Goal: Obtain resource: Download file/media

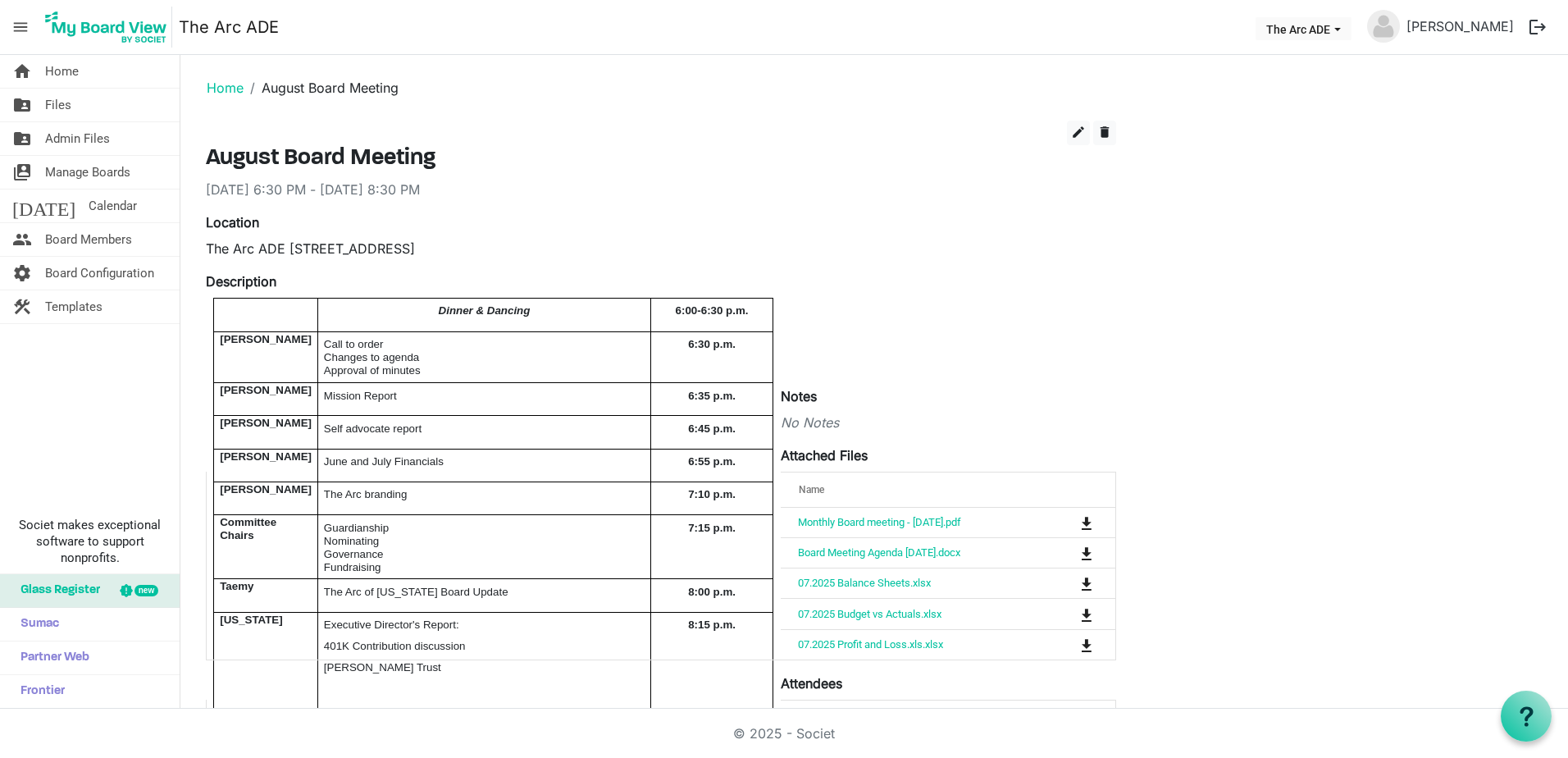
scroll to position [124, 0]
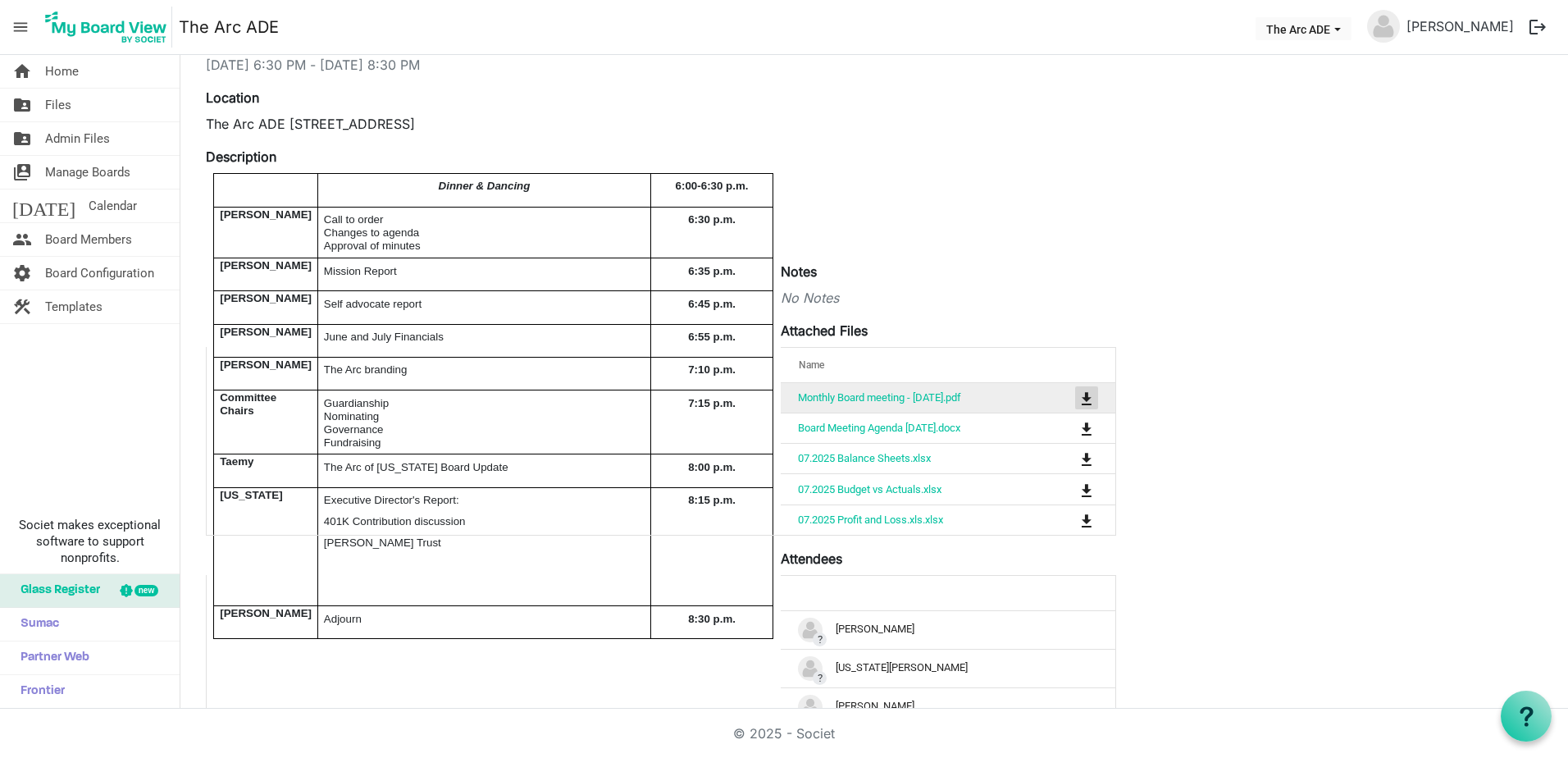
click at [1084, 394] on span "is Command column column header" at bounding box center [1087, 398] width 10 height 13
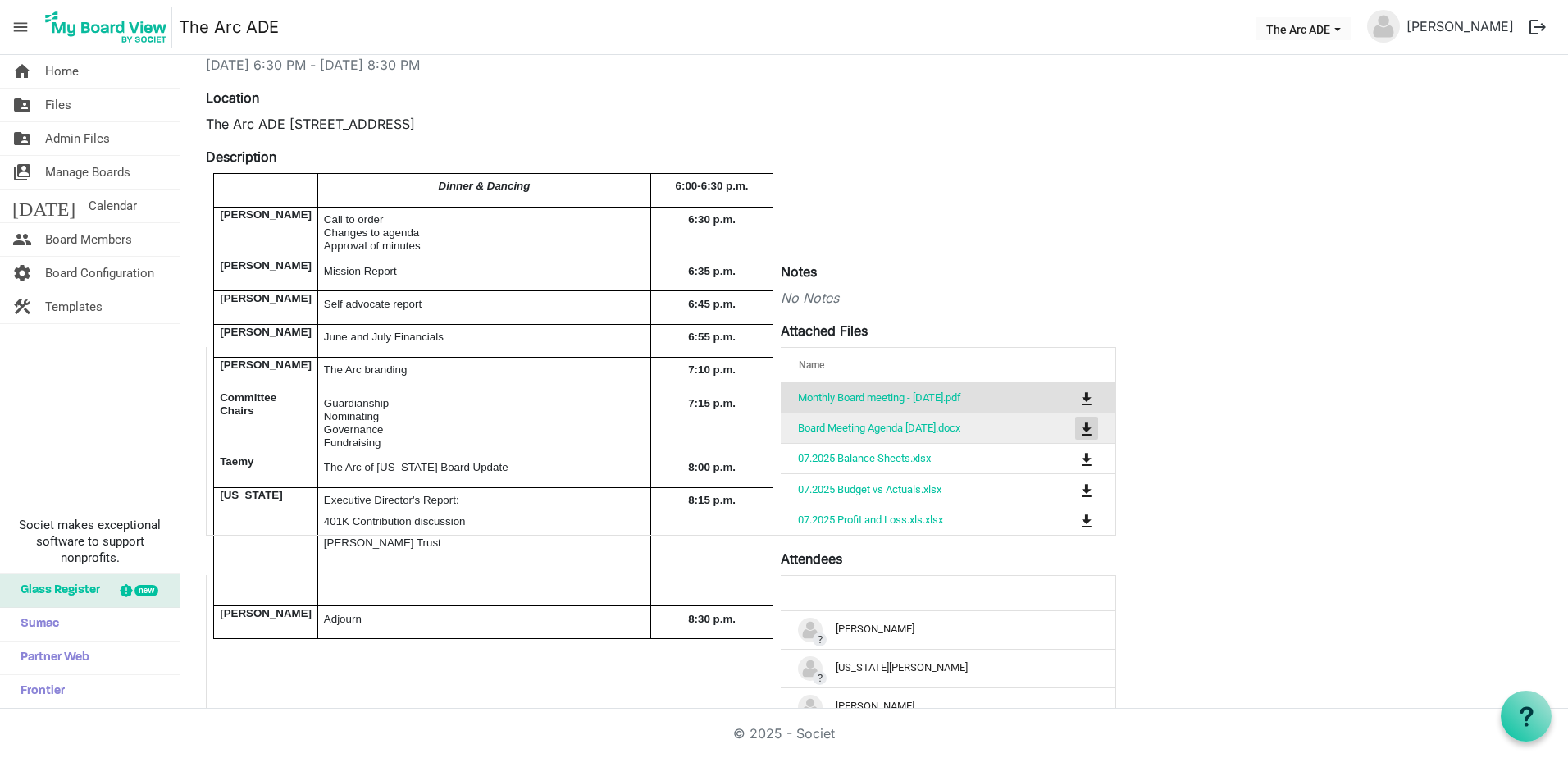
click at [1082, 424] on span "is Command column column header" at bounding box center [1087, 428] width 10 height 13
click at [1087, 425] on span "is Command column column header" at bounding box center [1087, 428] width 10 height 13
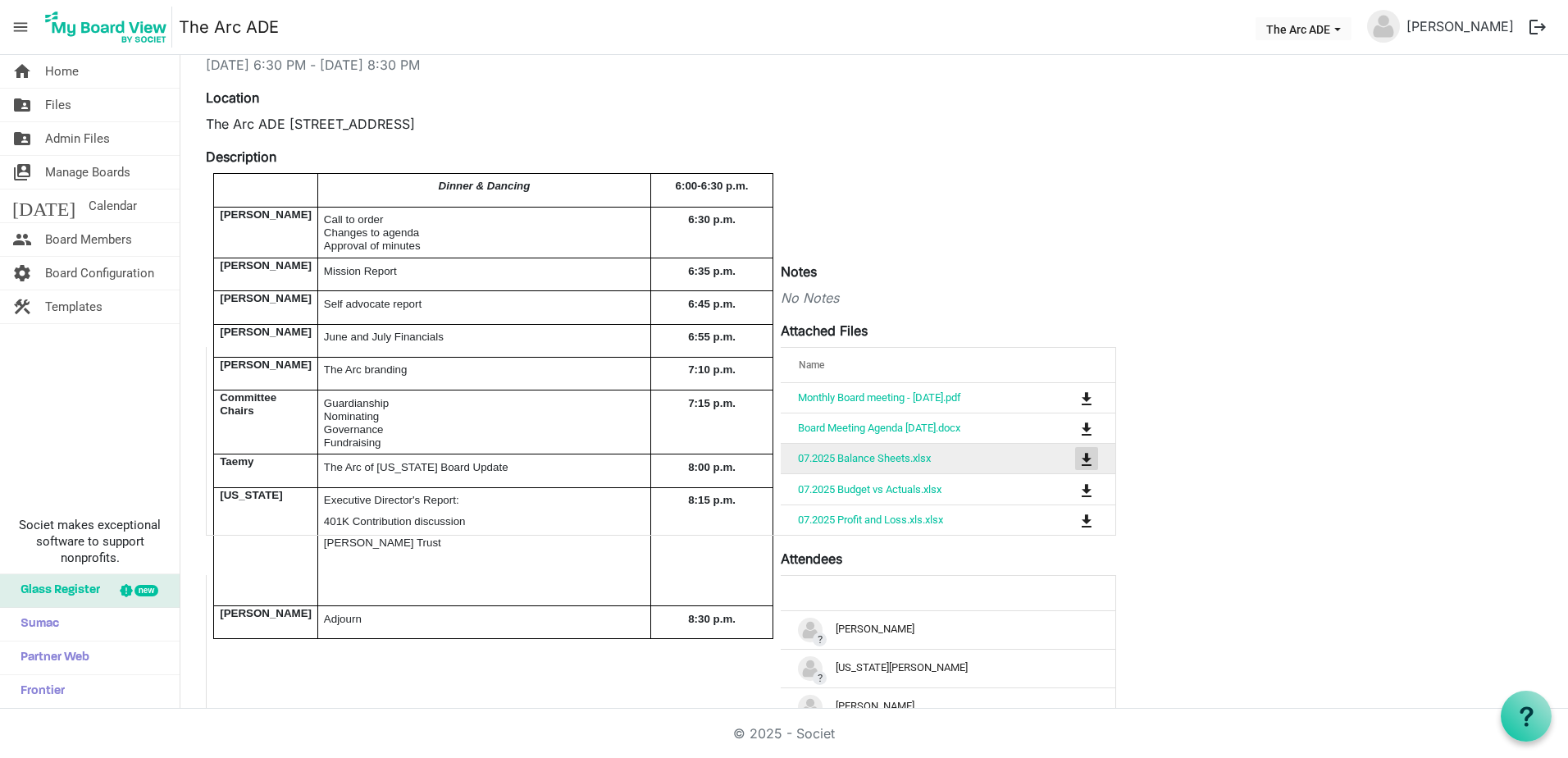
click at [1090, 459] on span "is Command column column header" at bounding box center [1087, 459] width 10 height 13
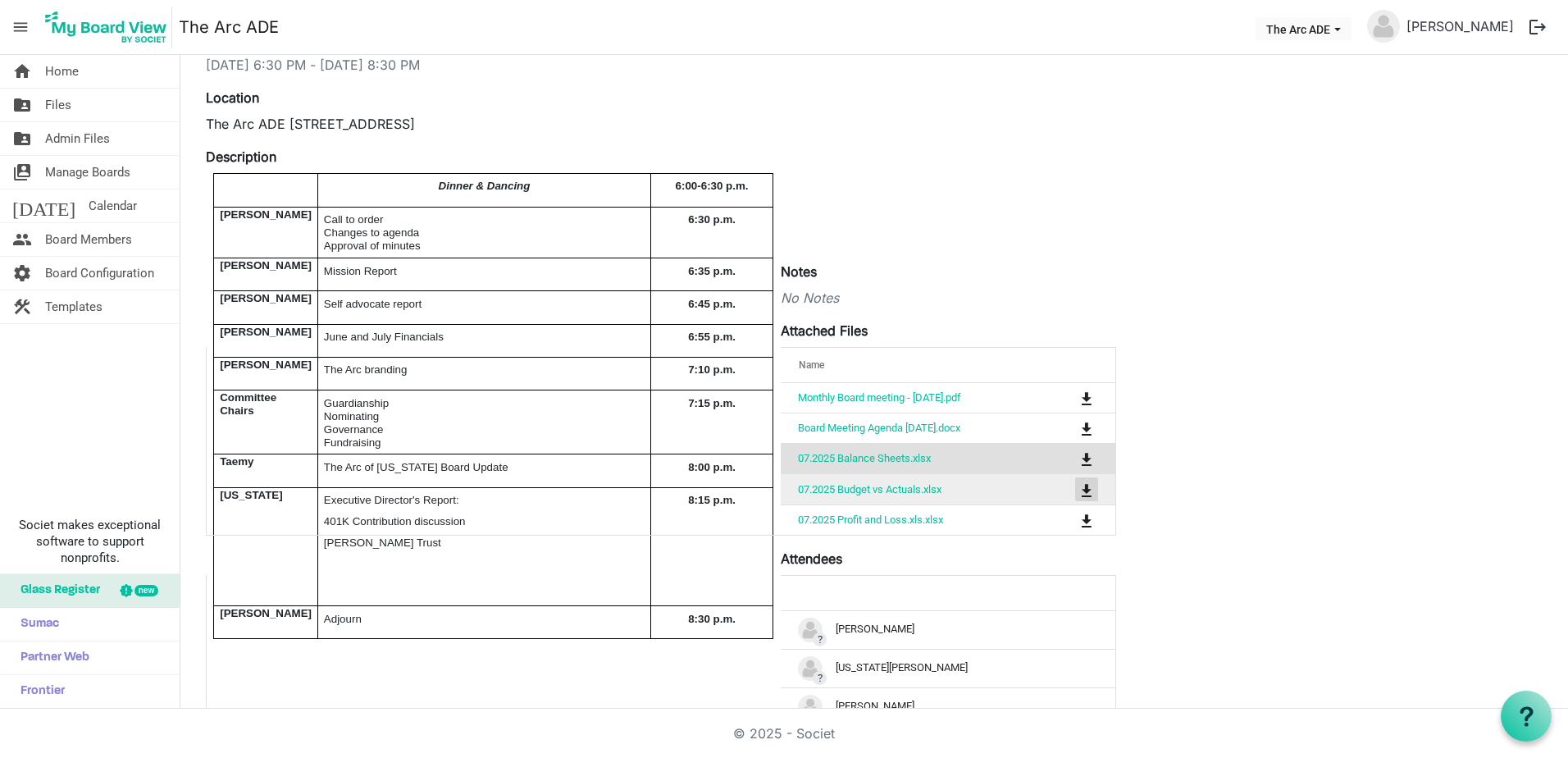
click at [1086, 485] on span "is Command column column header" at bounding box center [1087, 490] width 10 height 13
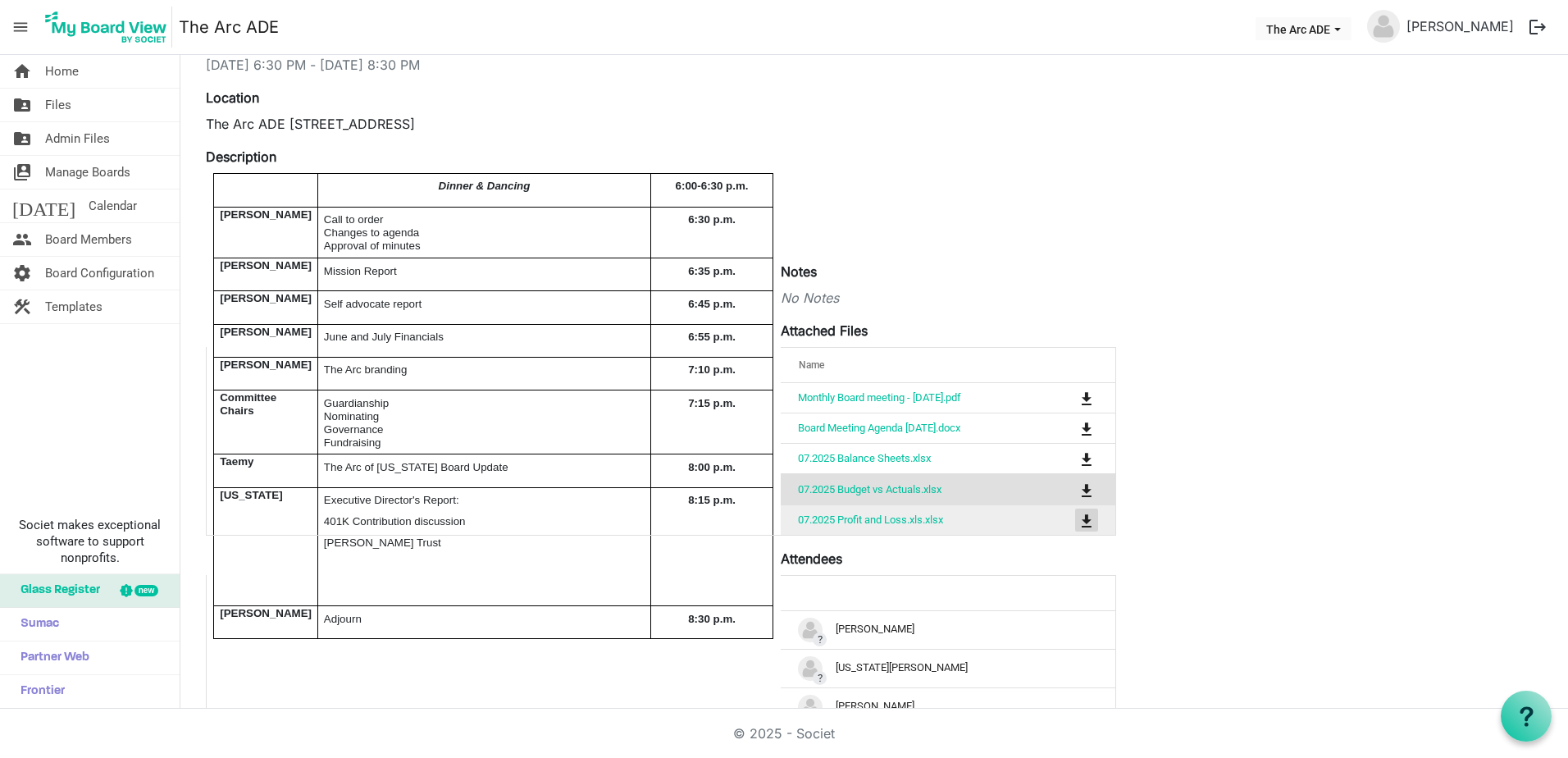
click at [1083, 514] on span "is Command column column header" at bounding box center [1087, 520] width 10 height 13
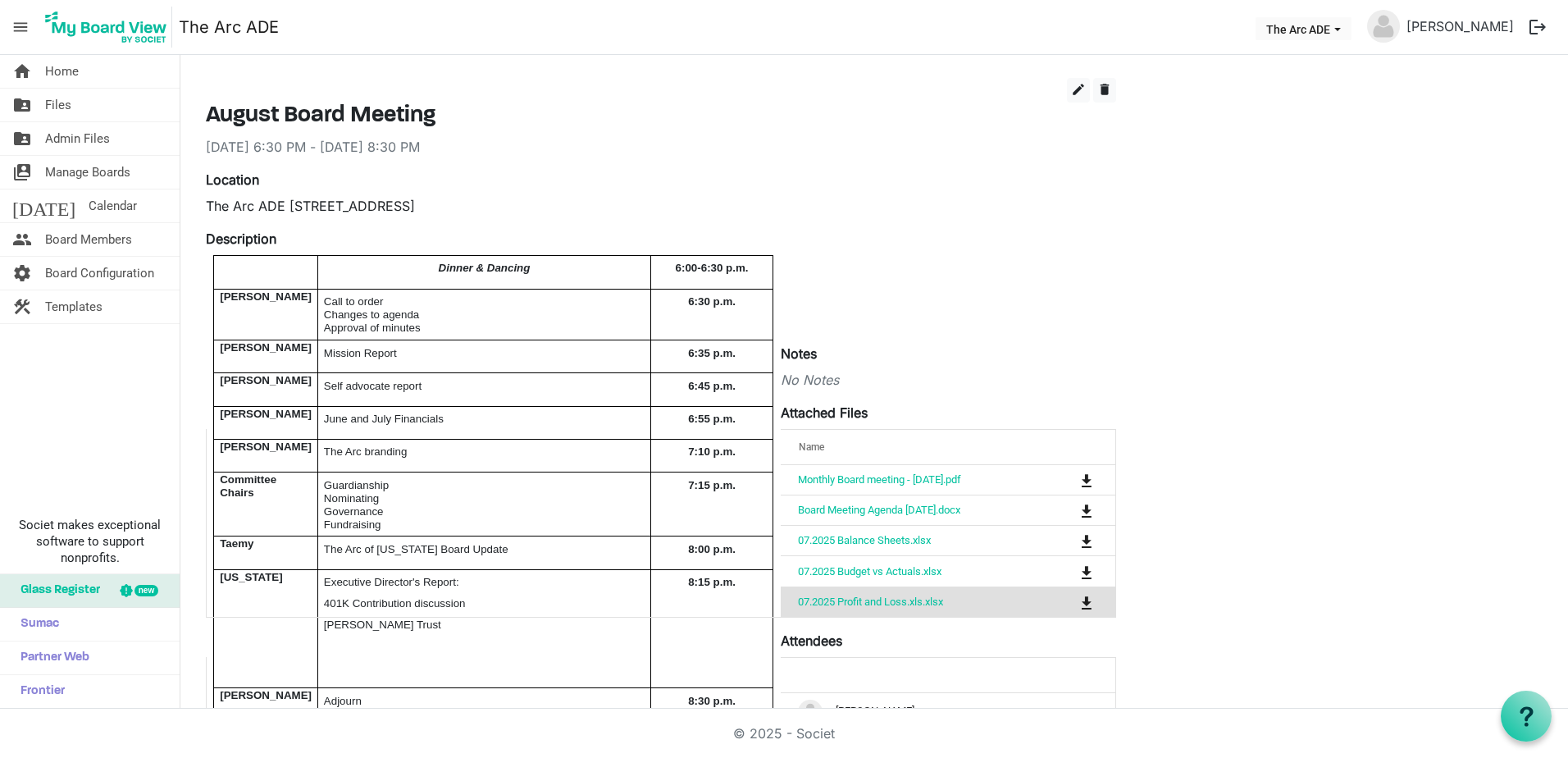
scroll to position [0, 0]
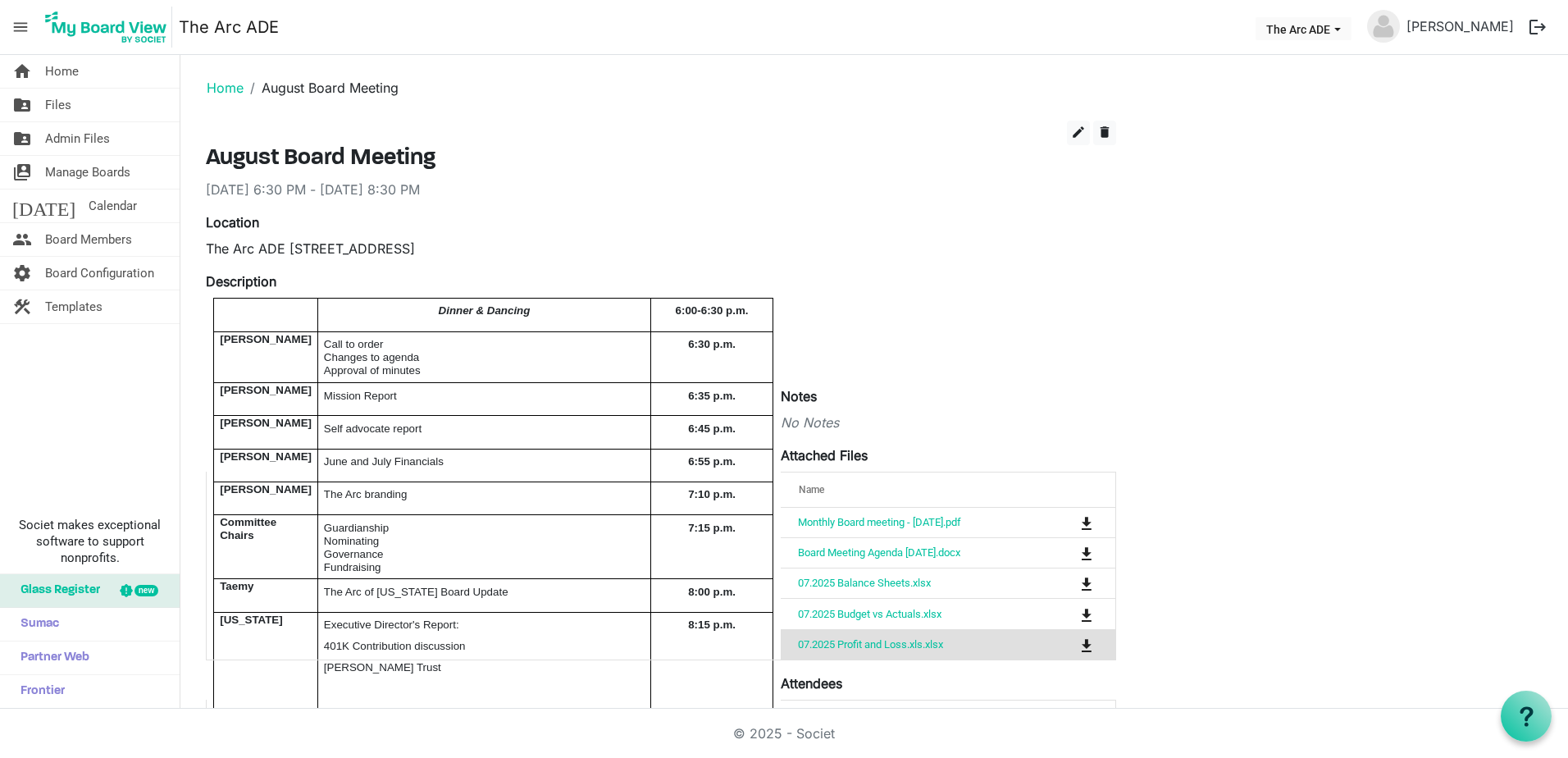
click at [1470, 484] on div "edit delete August Board Meeting [DATE] 6:30 PM - [DATE] 8:30 PM Location The A…" at bounding box center [874, 761] width 1362 height 1282
click at [68, 105] on span "Files" at bounding box center [58, 106] width 26 height 33
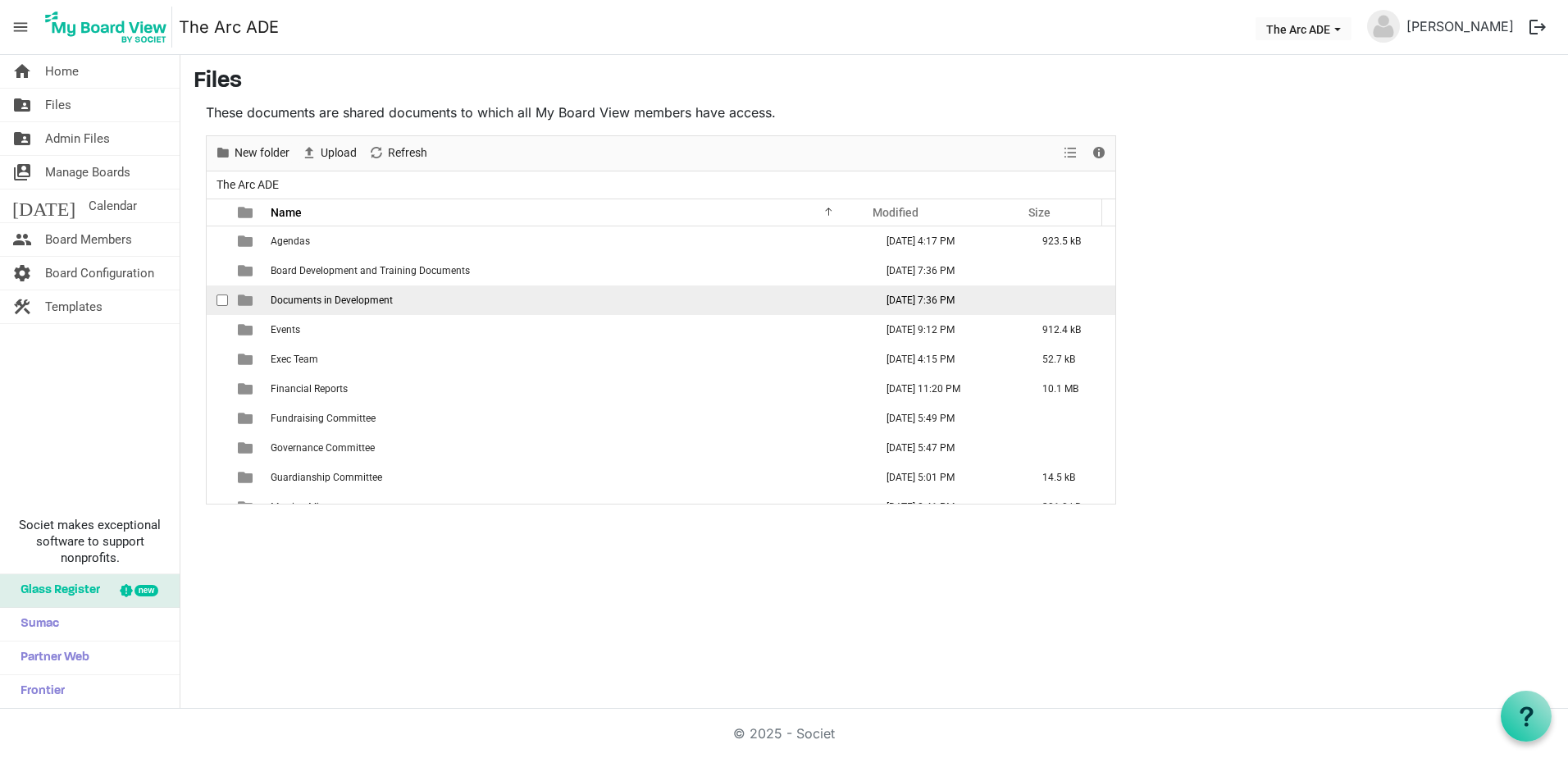
scroll to position [164, 0]
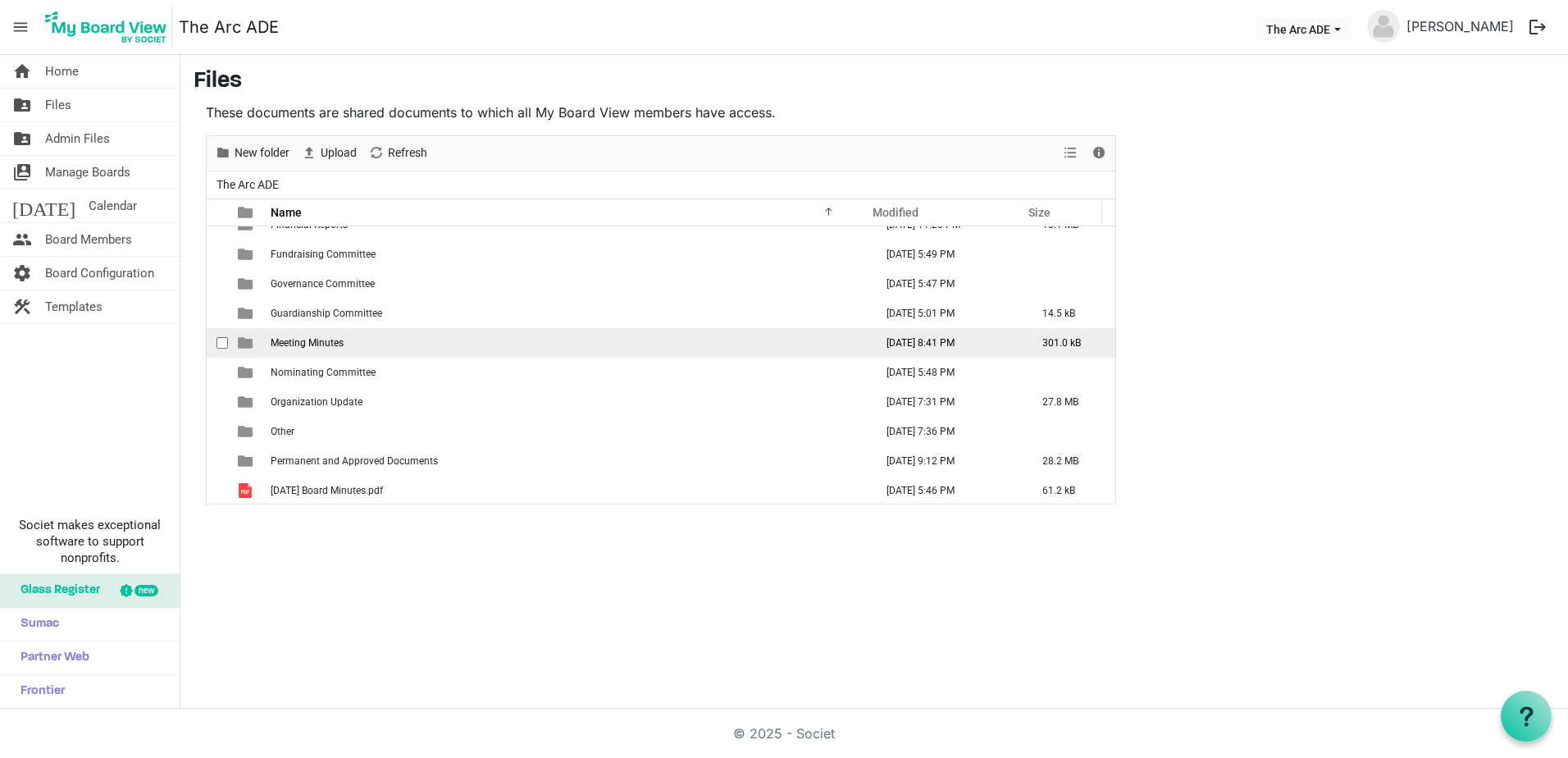
click at [308, 344] on span "Meeting Minutes" at bounding box center [307, 343] width 73 height 12
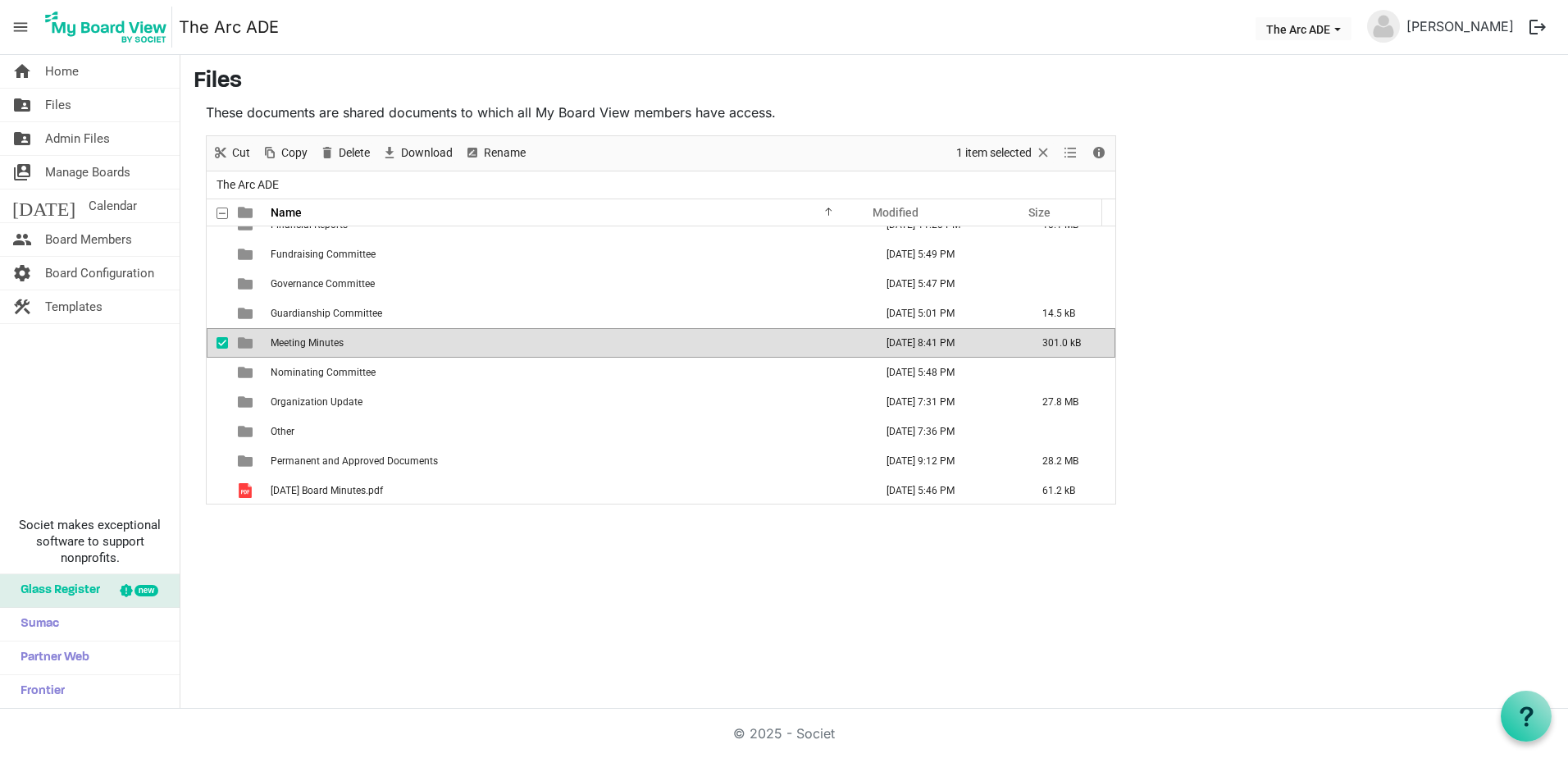
click at [308, 344] on span "Meeting Minutes" at bounding box center [307, 343] width 73 height 12
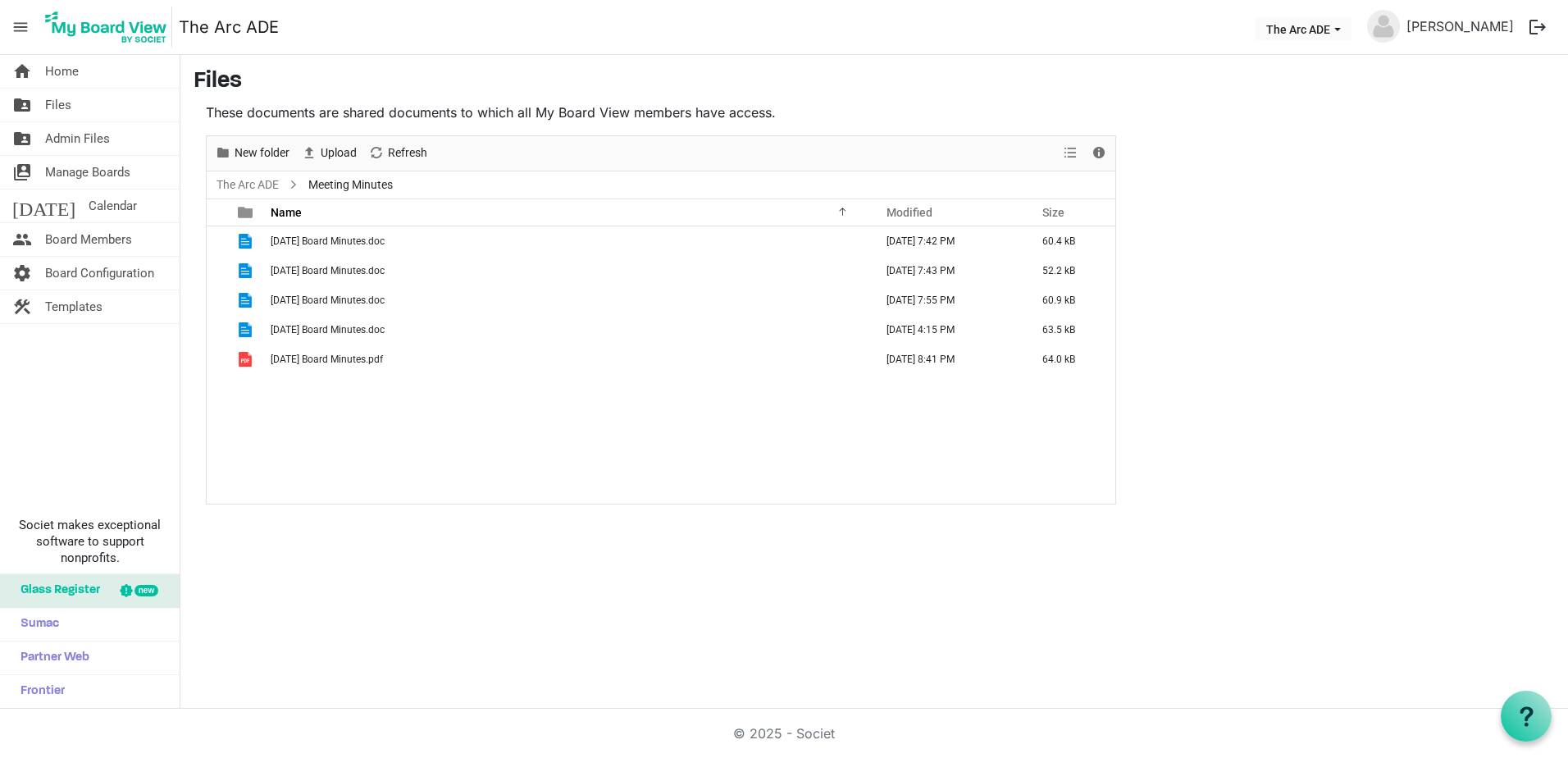
scroll to position [0, 0]
click at [272, 188] on link "The Arc ADE" at bounding box center [247, 185] width 68 height 21
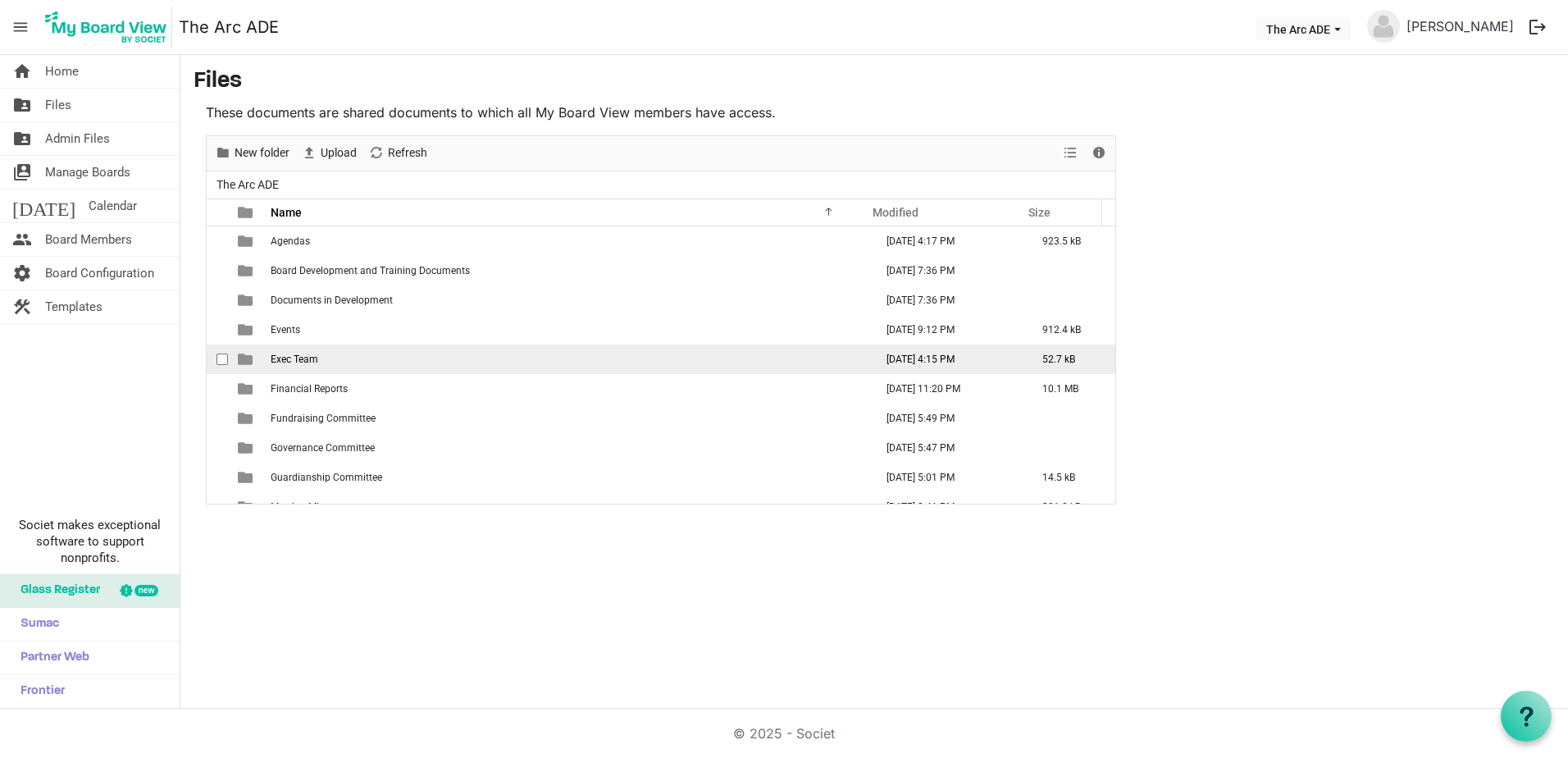
scroll to position [82, 0]
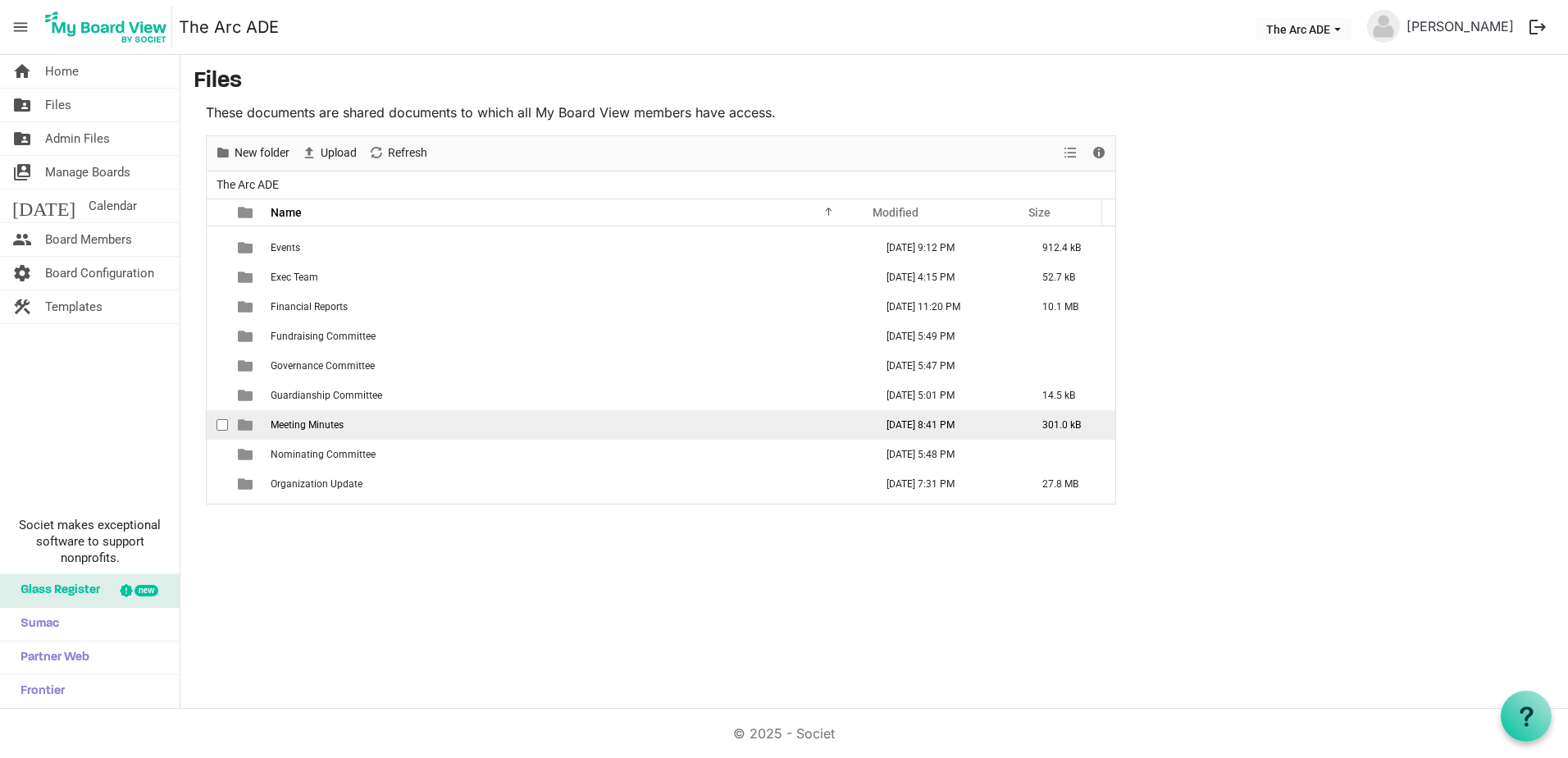
click at [295, 420] on span "Meeting Minutes" at bounding box center [307, 425] width 73 height 12
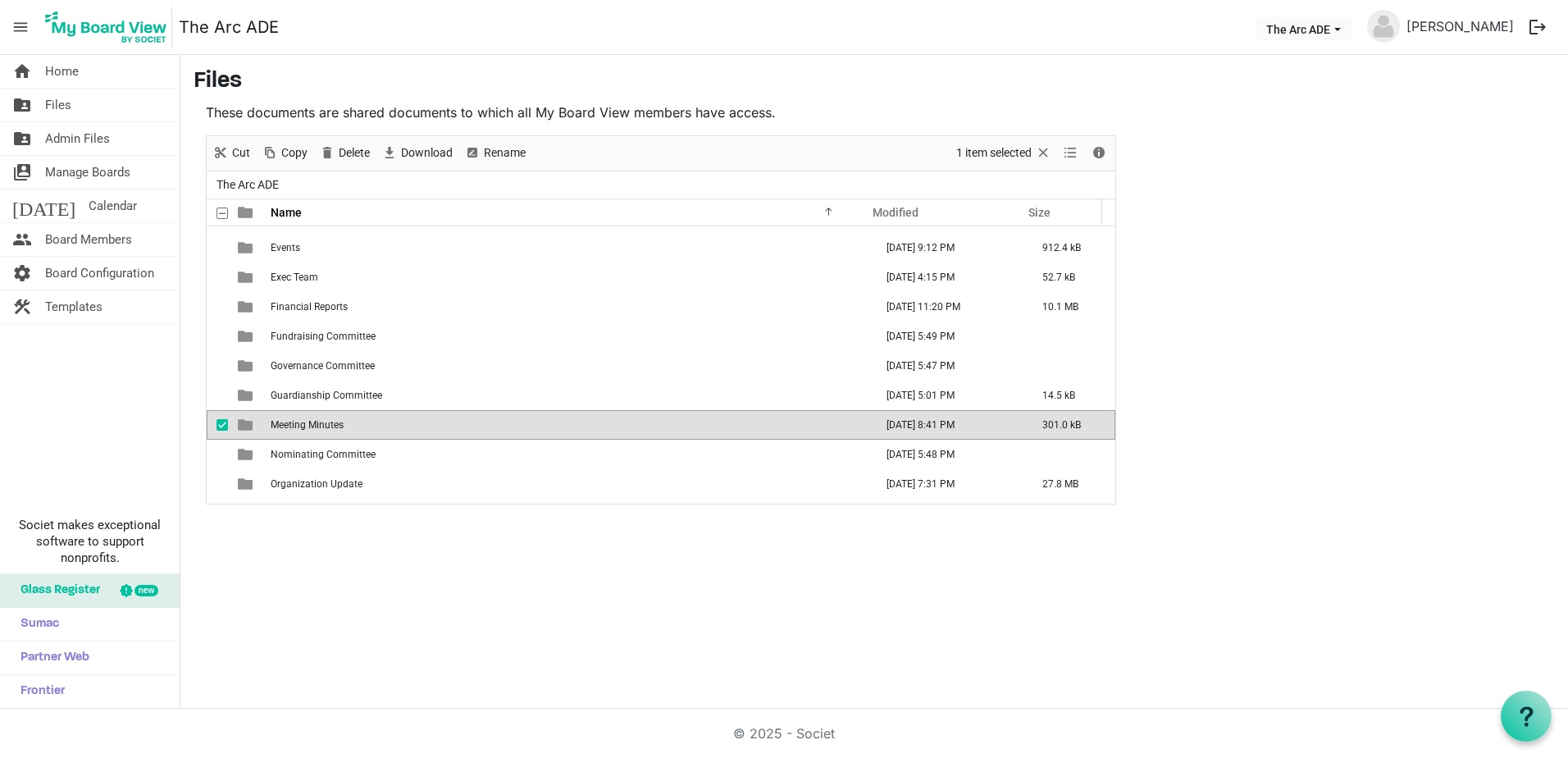
click at [295, 420] on span "Meeting Minutes" at bounding box center [307, 425] width 73 height 12
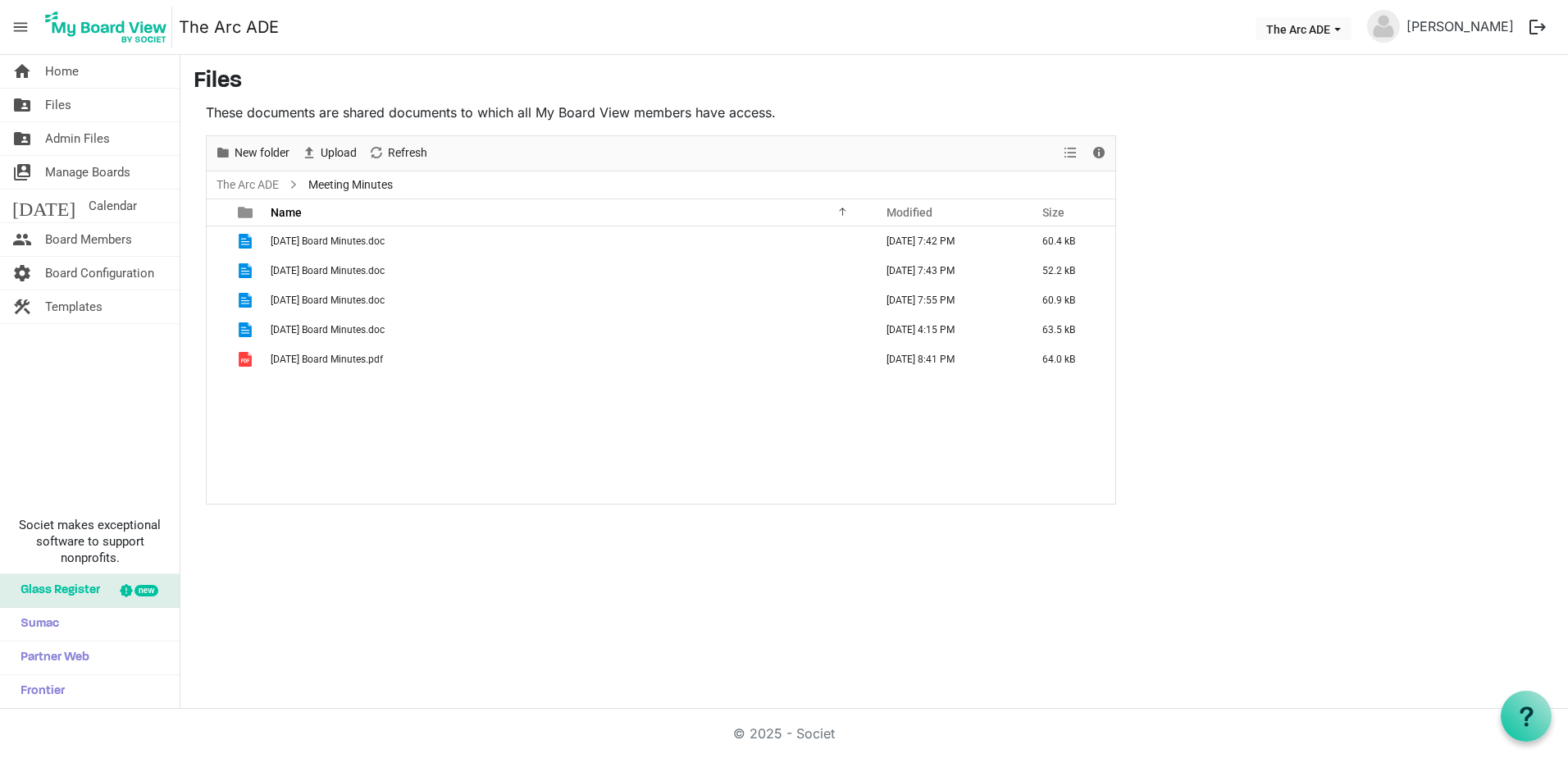
scroll to position [0, 0]
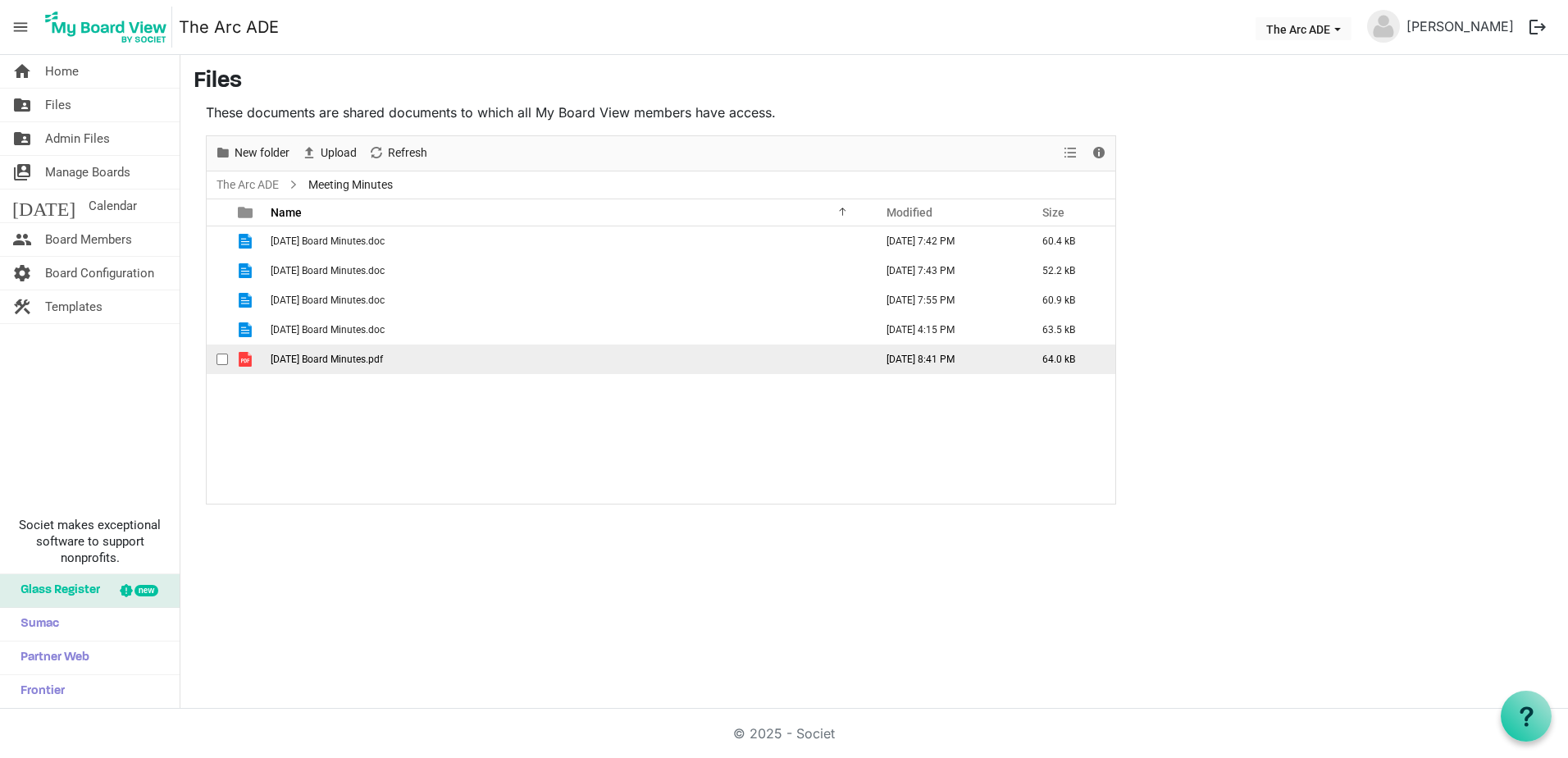
click at [355, 364] on span "04.16.2025 Board Minutes.pdf" at bounding box center [327, 359] width 112 height 12
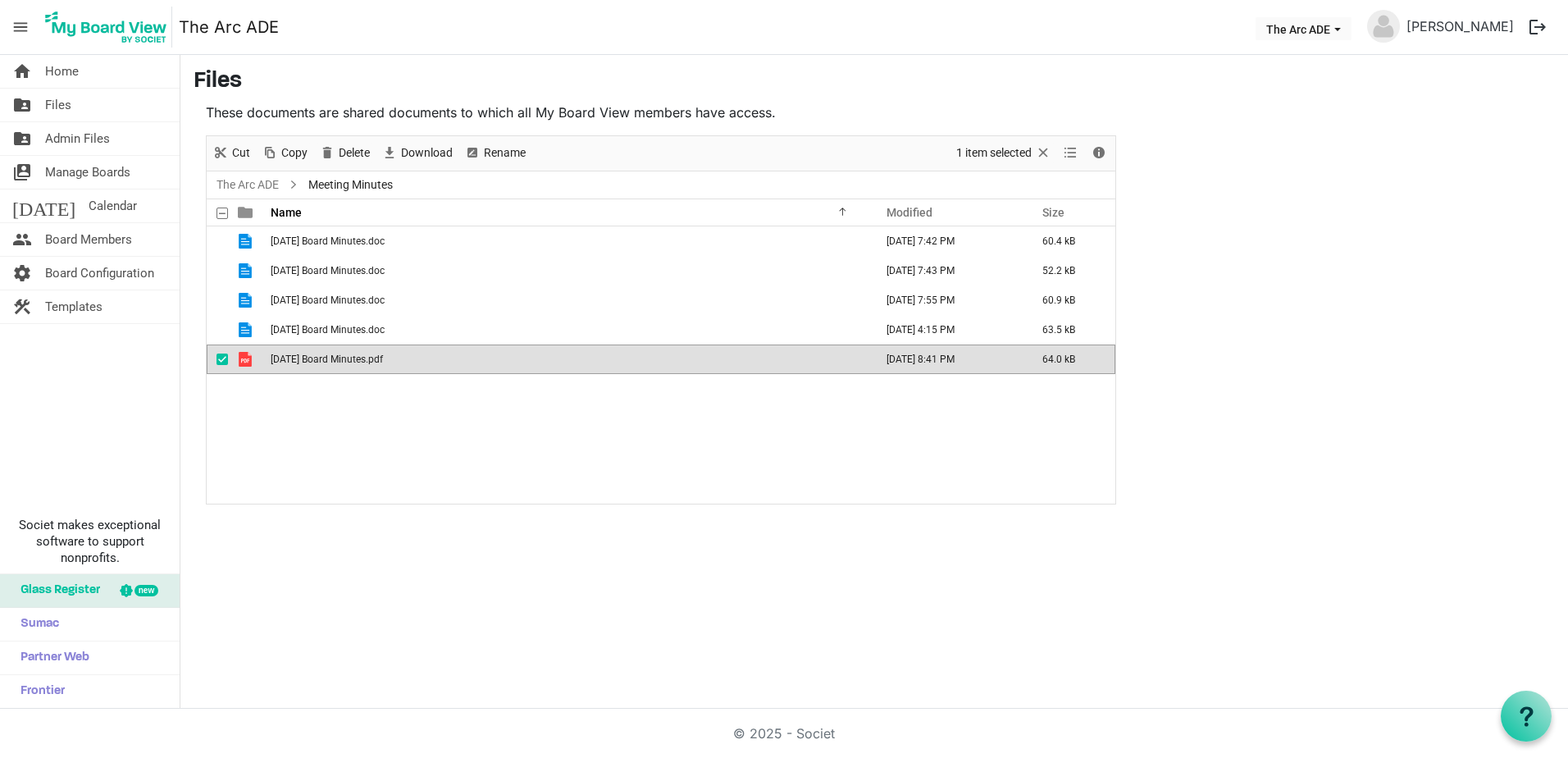
click at [355, 364] on span "04.16.2025 Board Minutes.pdf" at bounding box center [327, 359] width 112 height 12
click at [269, 181] on link "The Arc ADE" at bounding box center [247, 185] width 68 height 21
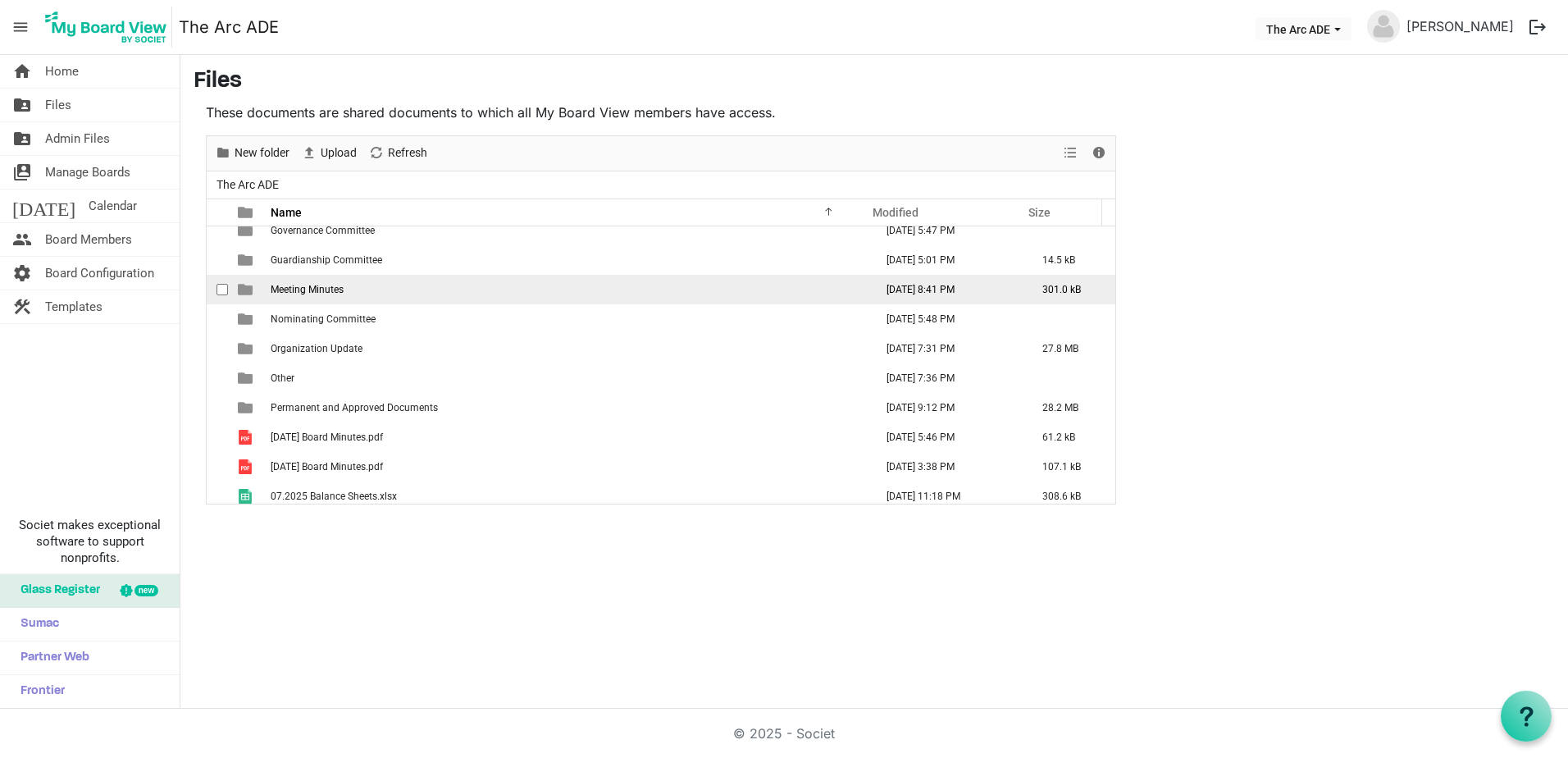
scroll to position [246, 0]
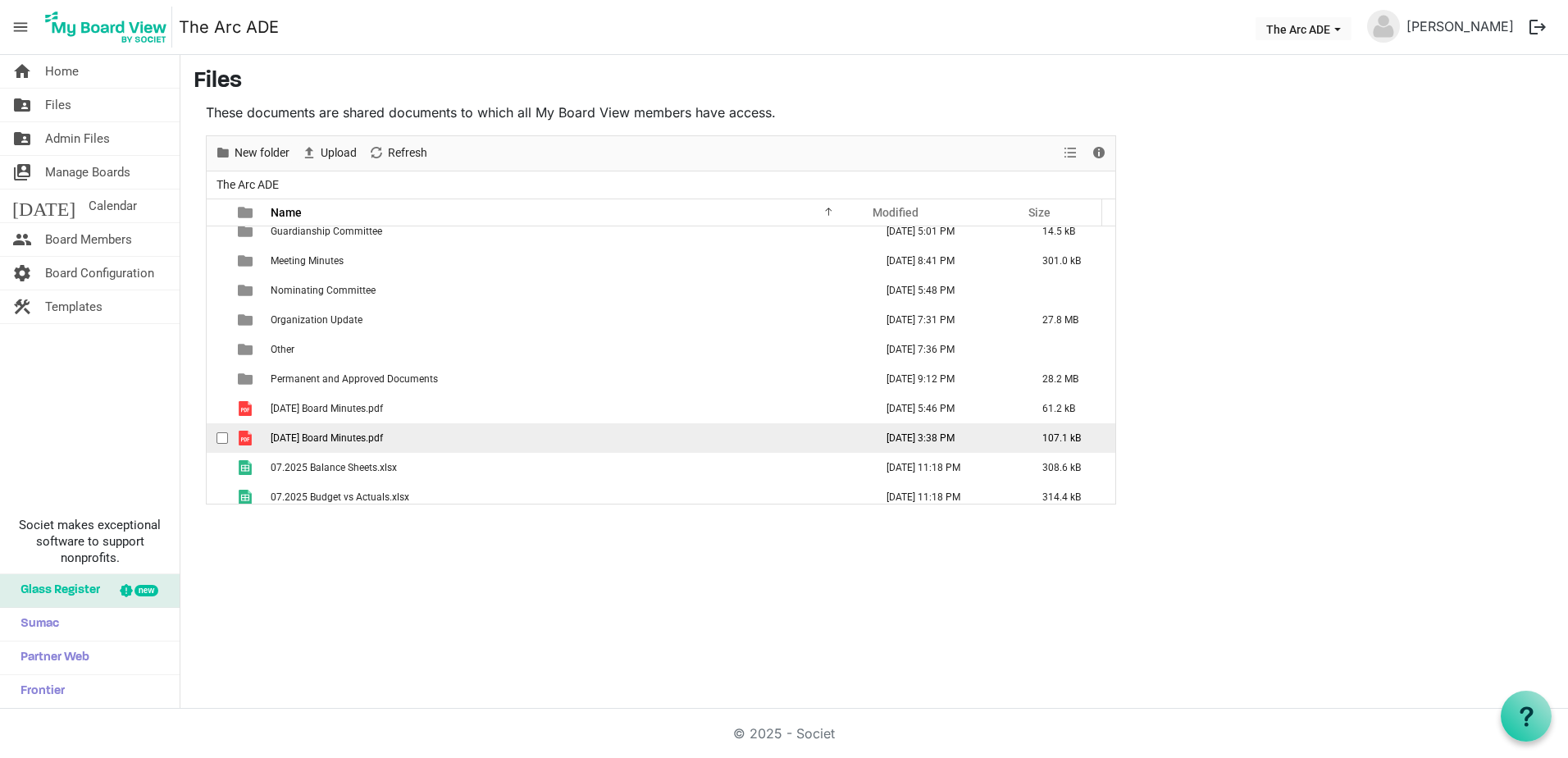
click at [349, 440] on span "06.18.2025 Board Minutes.pdf" at bounding box center [327, 438] width 112 height 12
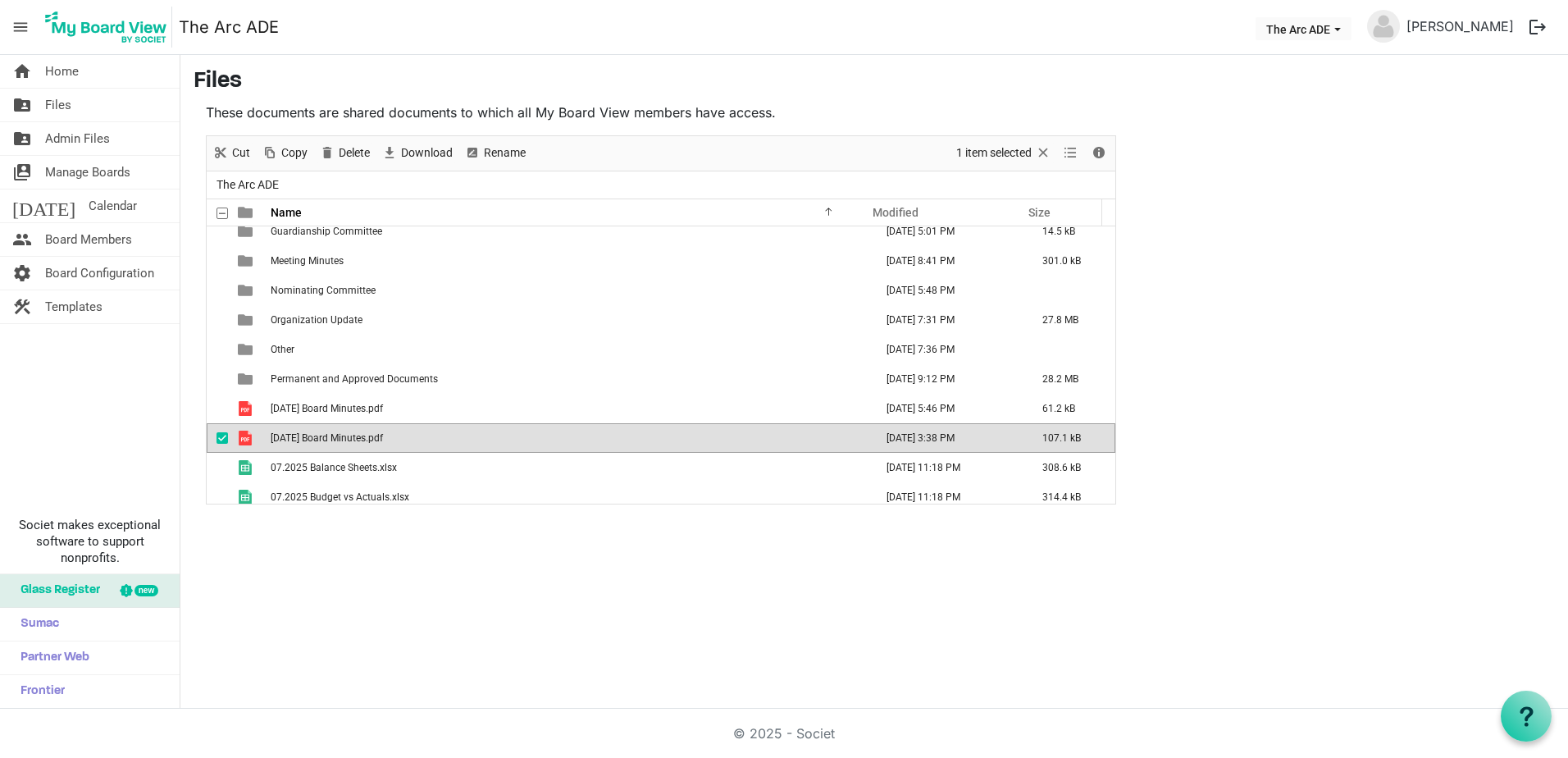
click at [349, 440] on span "06.18.2025 Board Minutes.pdf" at bounding box center [327, 438] width 112 height 12
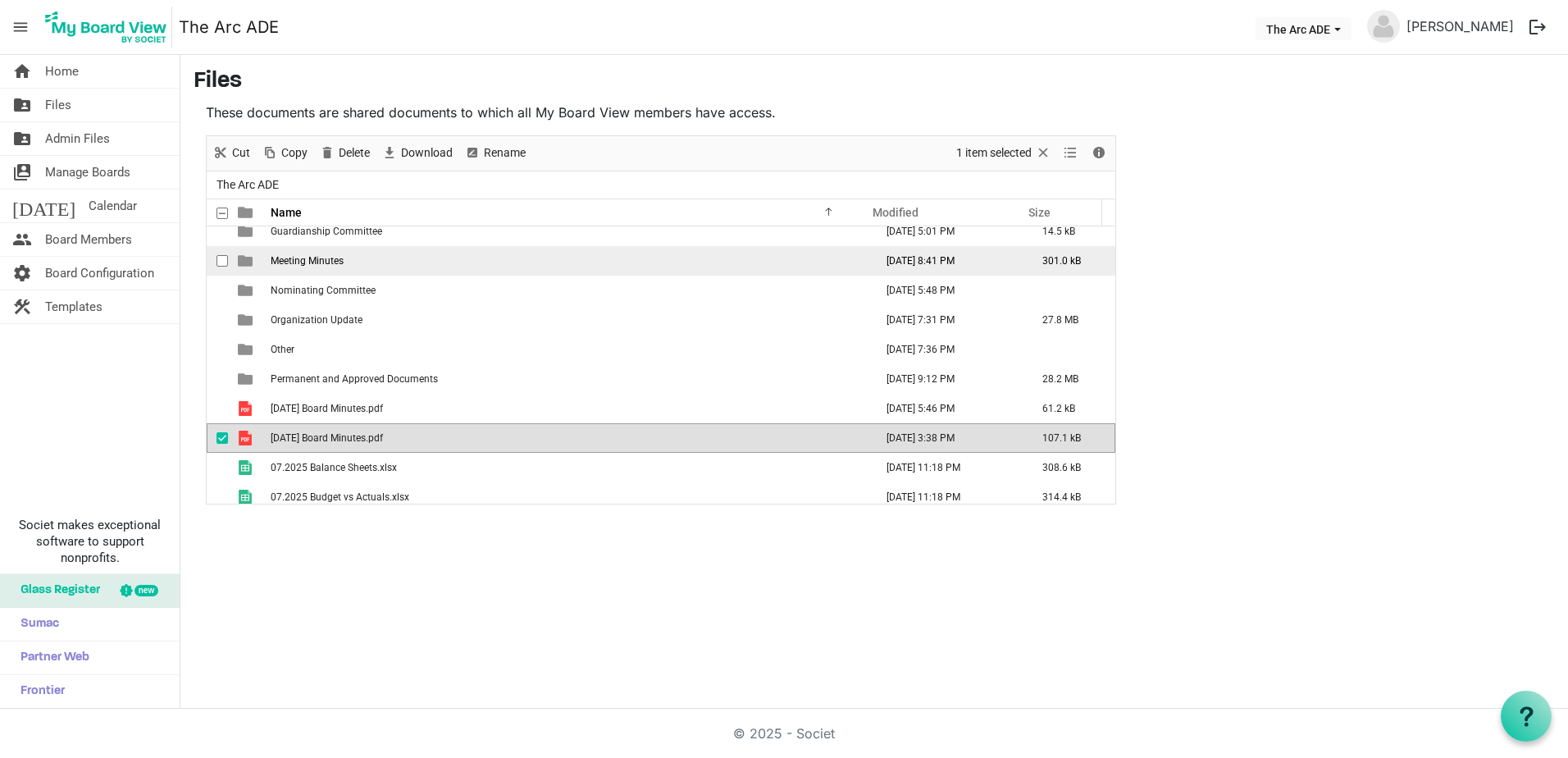
drag, startPoint x: 313, startPoint y: 409, endPoint x: 358, endPoint y: 262, distance: 153.7
click at [358, 262] on tbody "Agendas June 04, 2025 4:17 PM 923.5 kB Board Development and Training Documents…" at bounding box center [660, 364] width 909 height 768
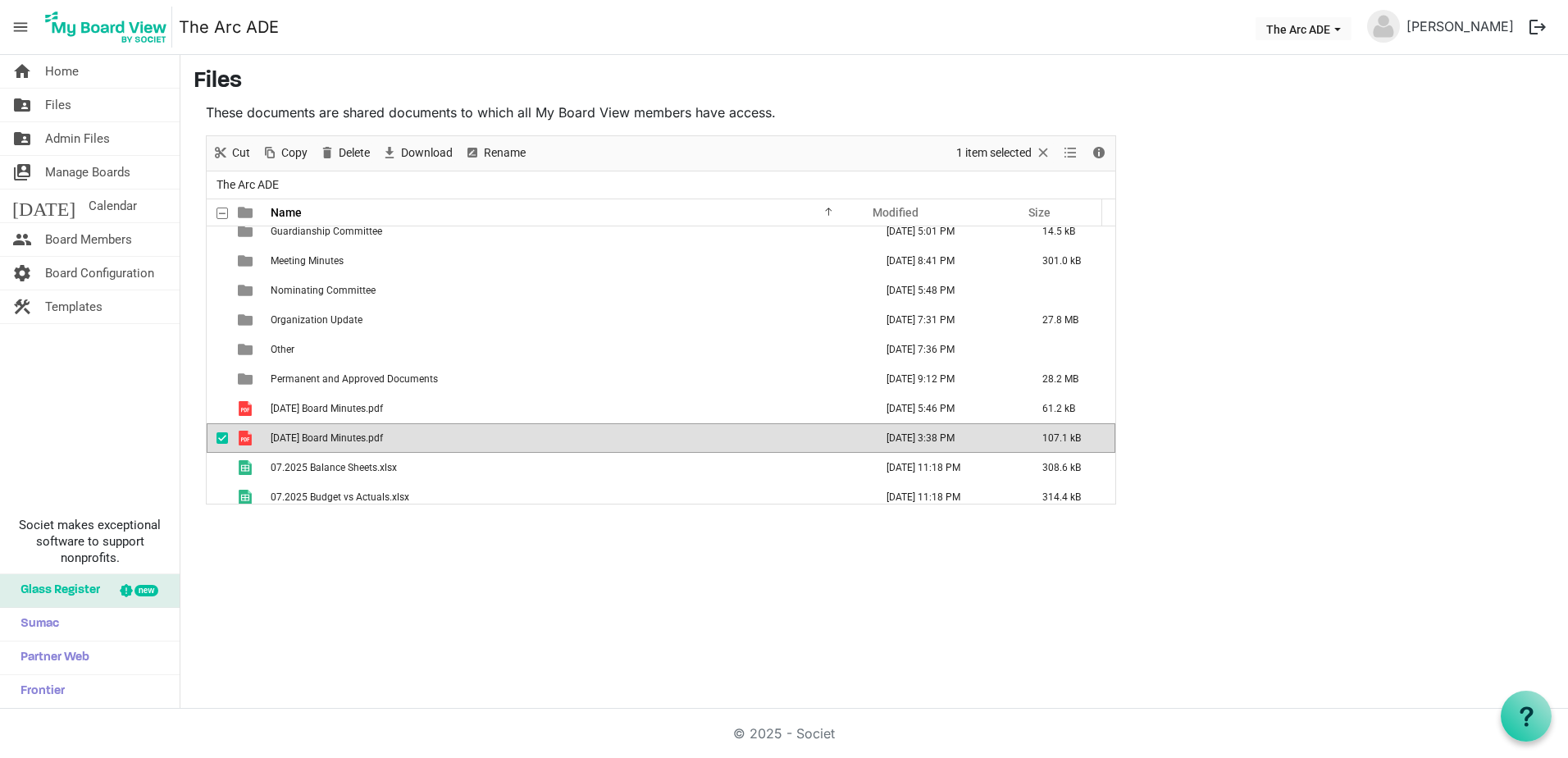
click at [234, 543] on div "home Home folder_shared Files folder_shared Admin Files switch_account Manage B…" at bounding box center [784, 381] width 1568 height 653
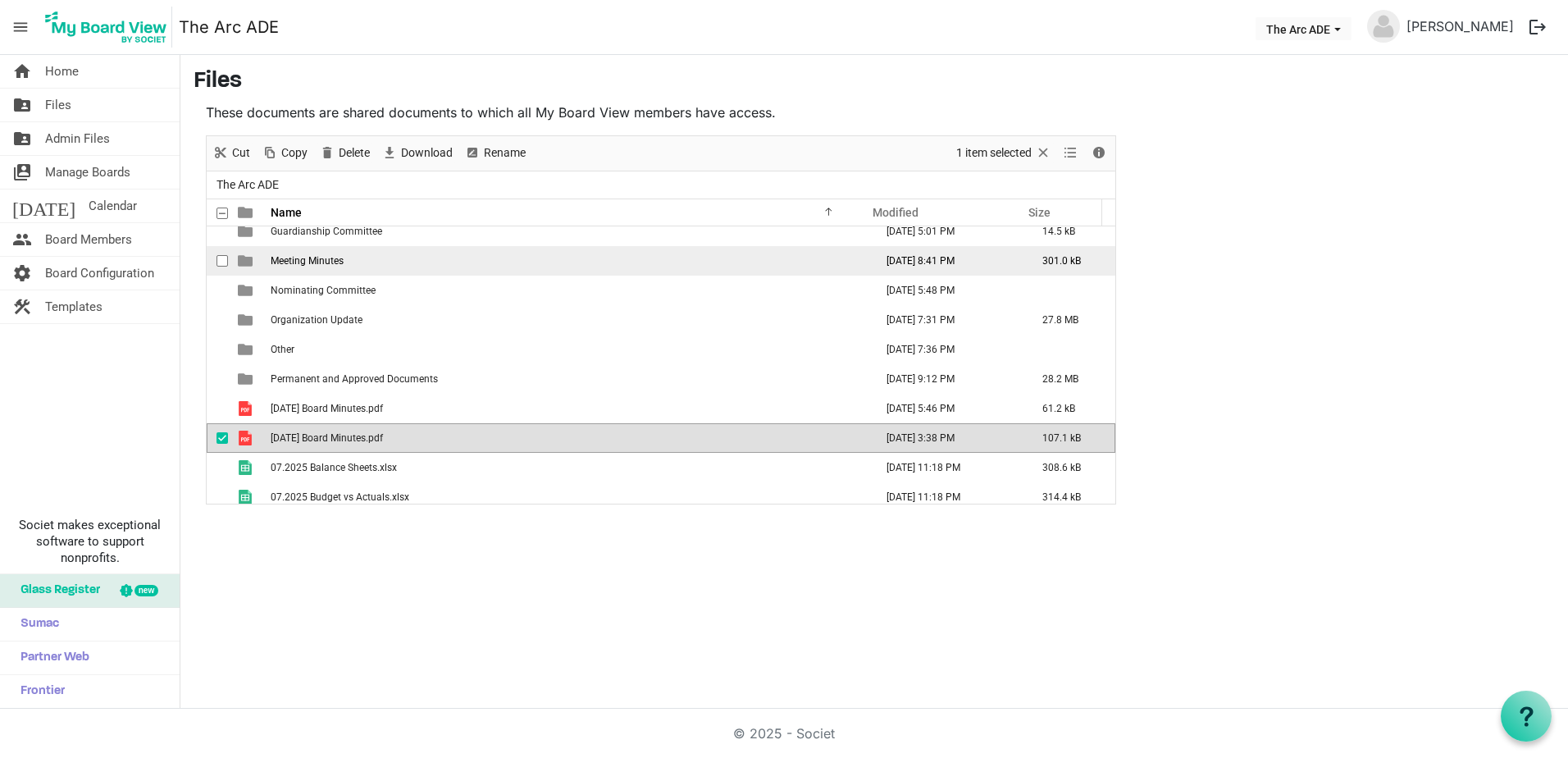
drag, startPoint x: 305, startPoint y: 435, endPoint x: 326, endPoint y: 263, distance: 173.3
click at [326, 263] on tbody "Agendas June 04, 2025 4:17 PM 923.5 kB Board Development and Training Documents…" at bounding box center [660, 364] width 909 height 768
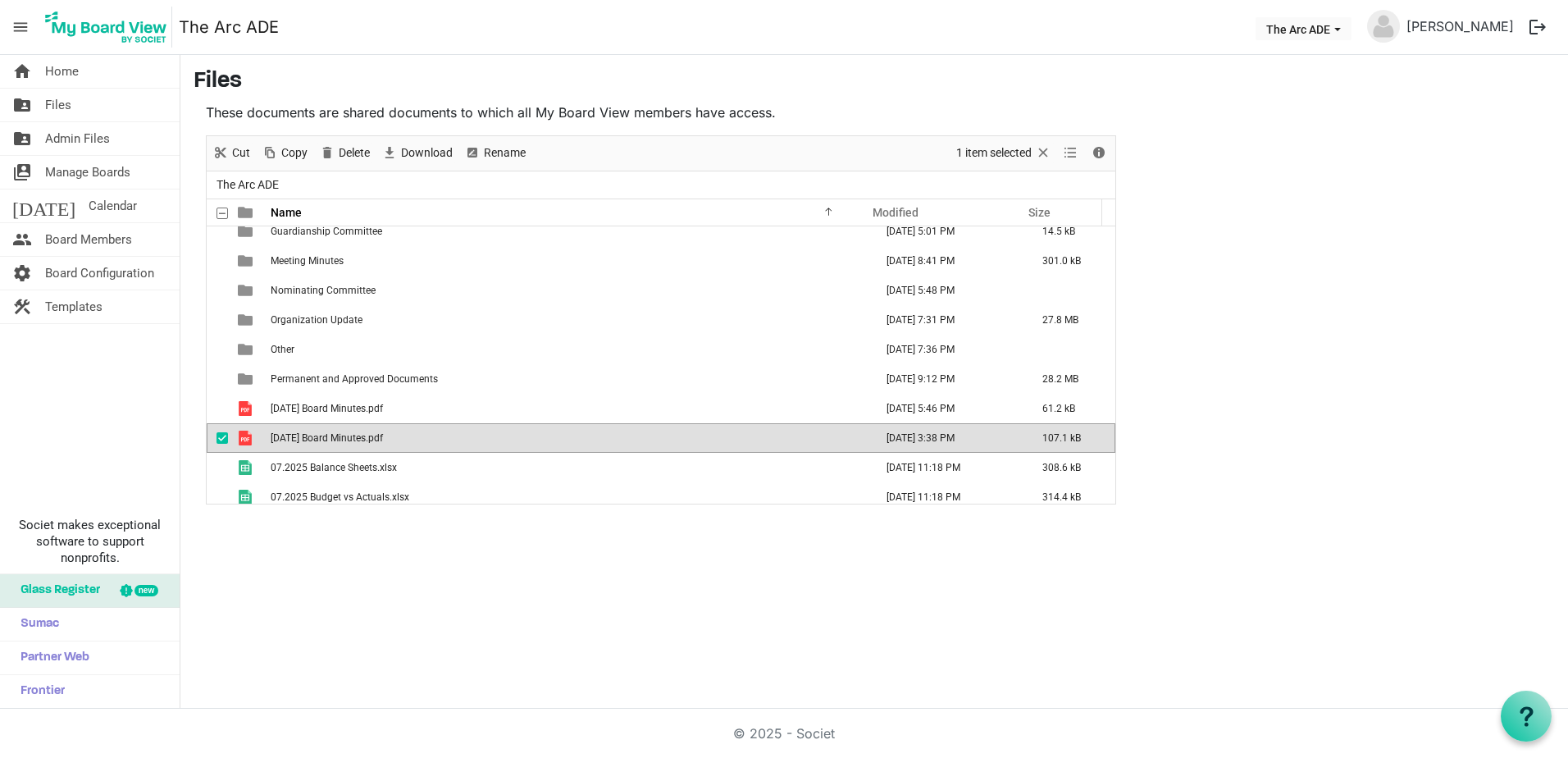
click at [364, 589] on div "home Home folder_shared Files folder_shared Admin Files switch_account Manage B…" at bounding box center [784, 381] width 1568 height 653
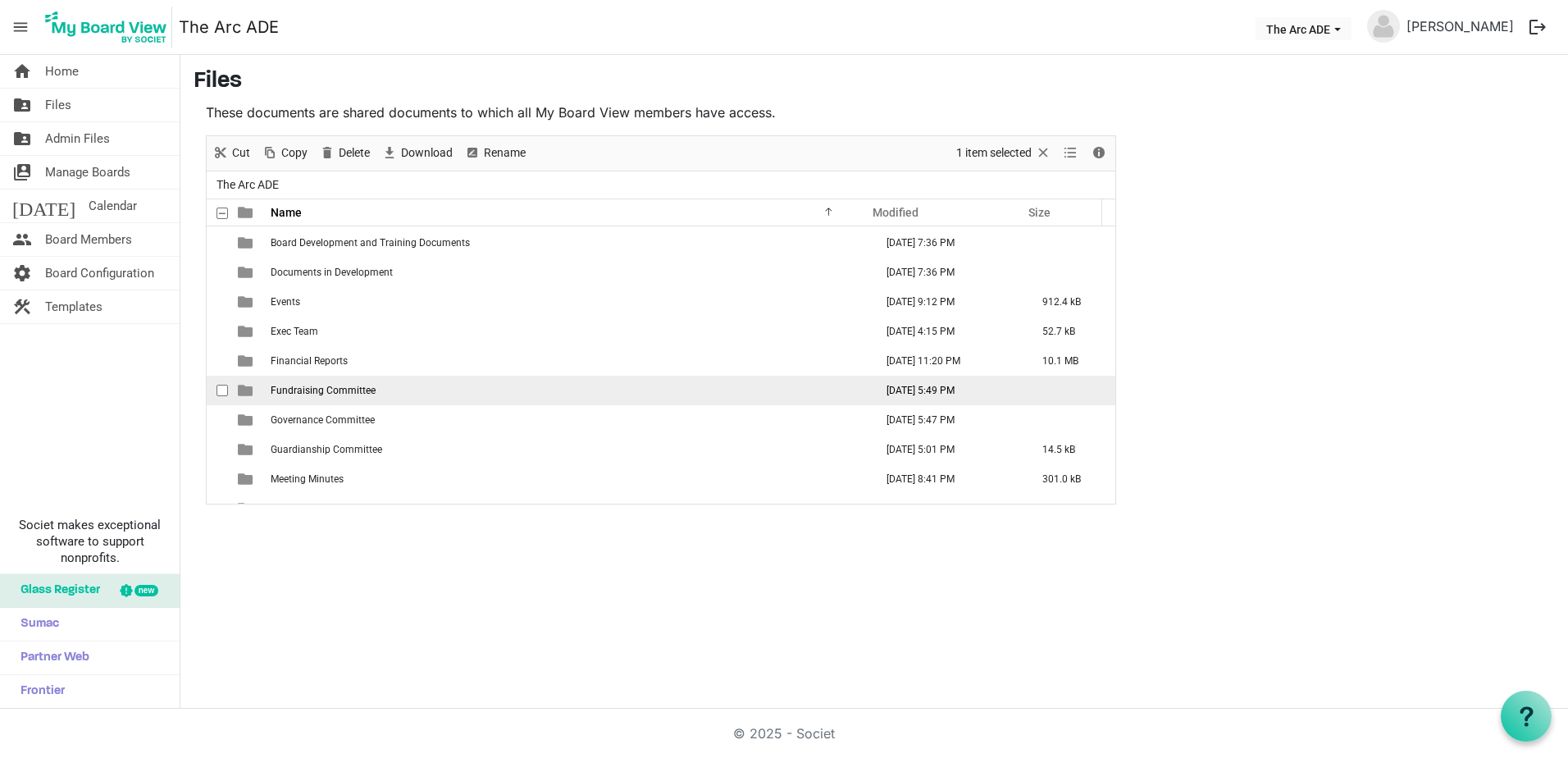
scroll to position [0, 0]
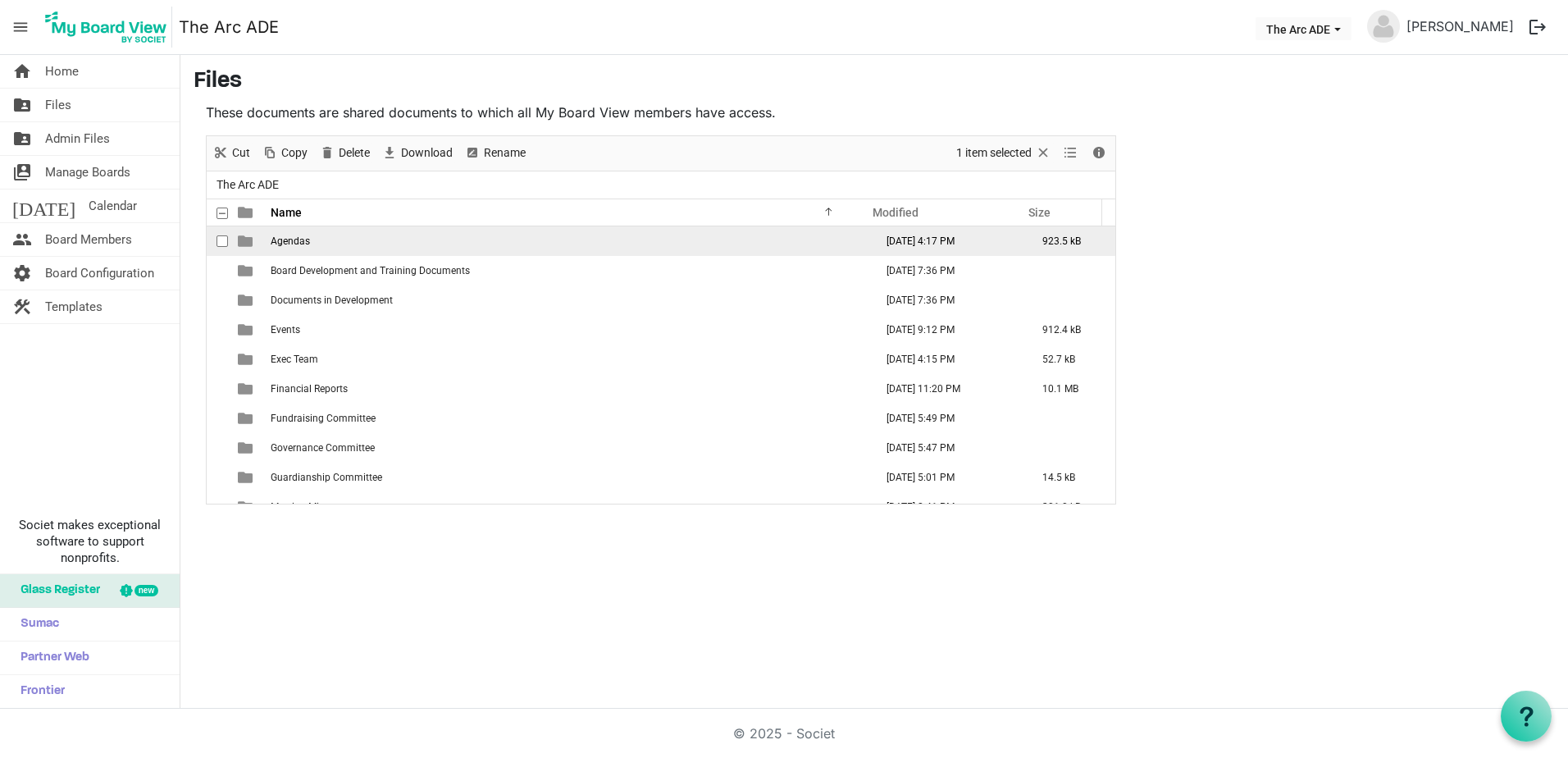
click at [290, 240] on span "Agendas" at bounding box center [291, 242] width 39 height 12
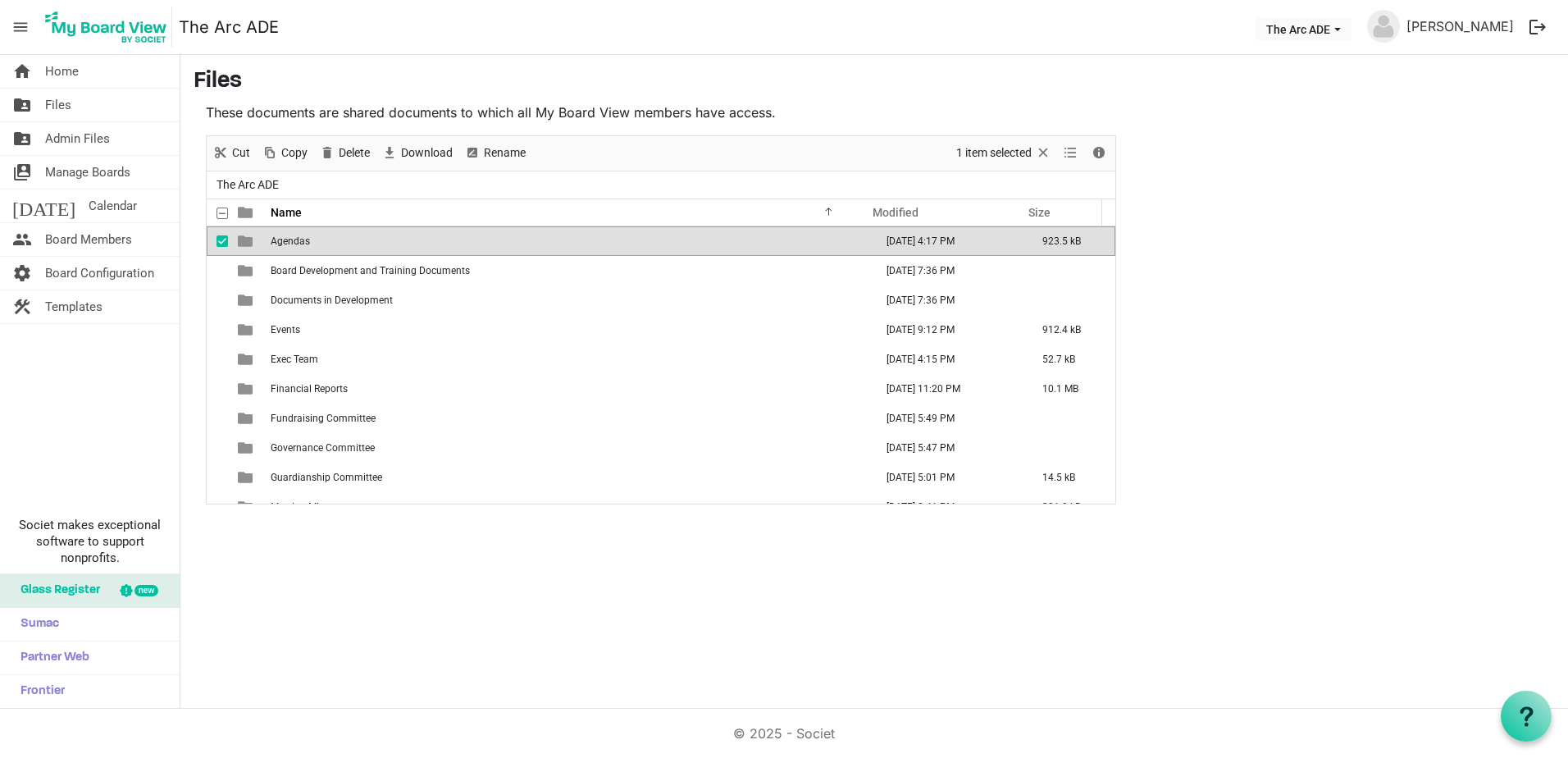
click at [290, 240] on span "Agendas" at bounding box center [291, 242] width 39 height 12
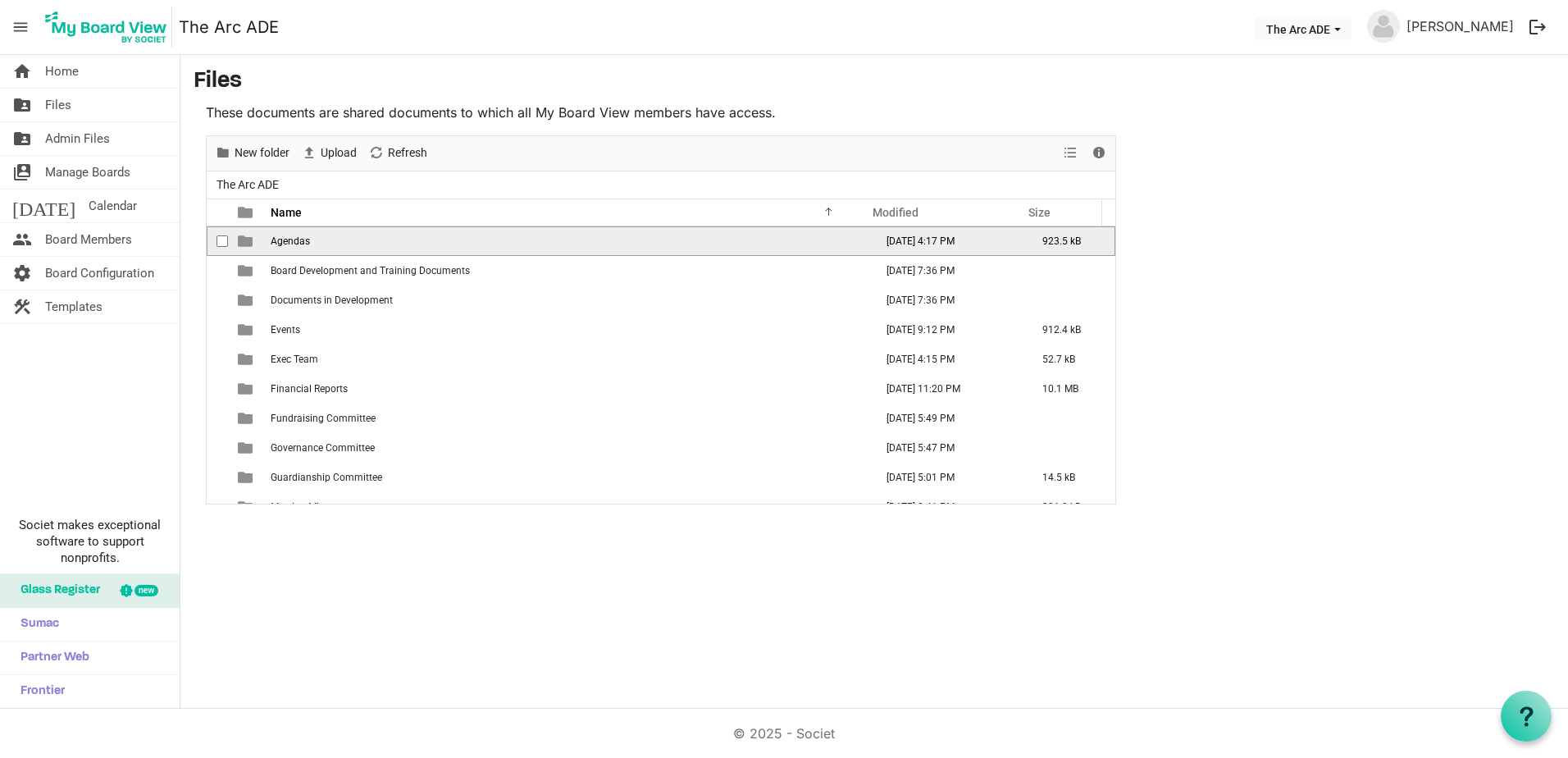
click at [290, 240] on span "Agendas" at bounding box center [291, 242] width 39 height 12
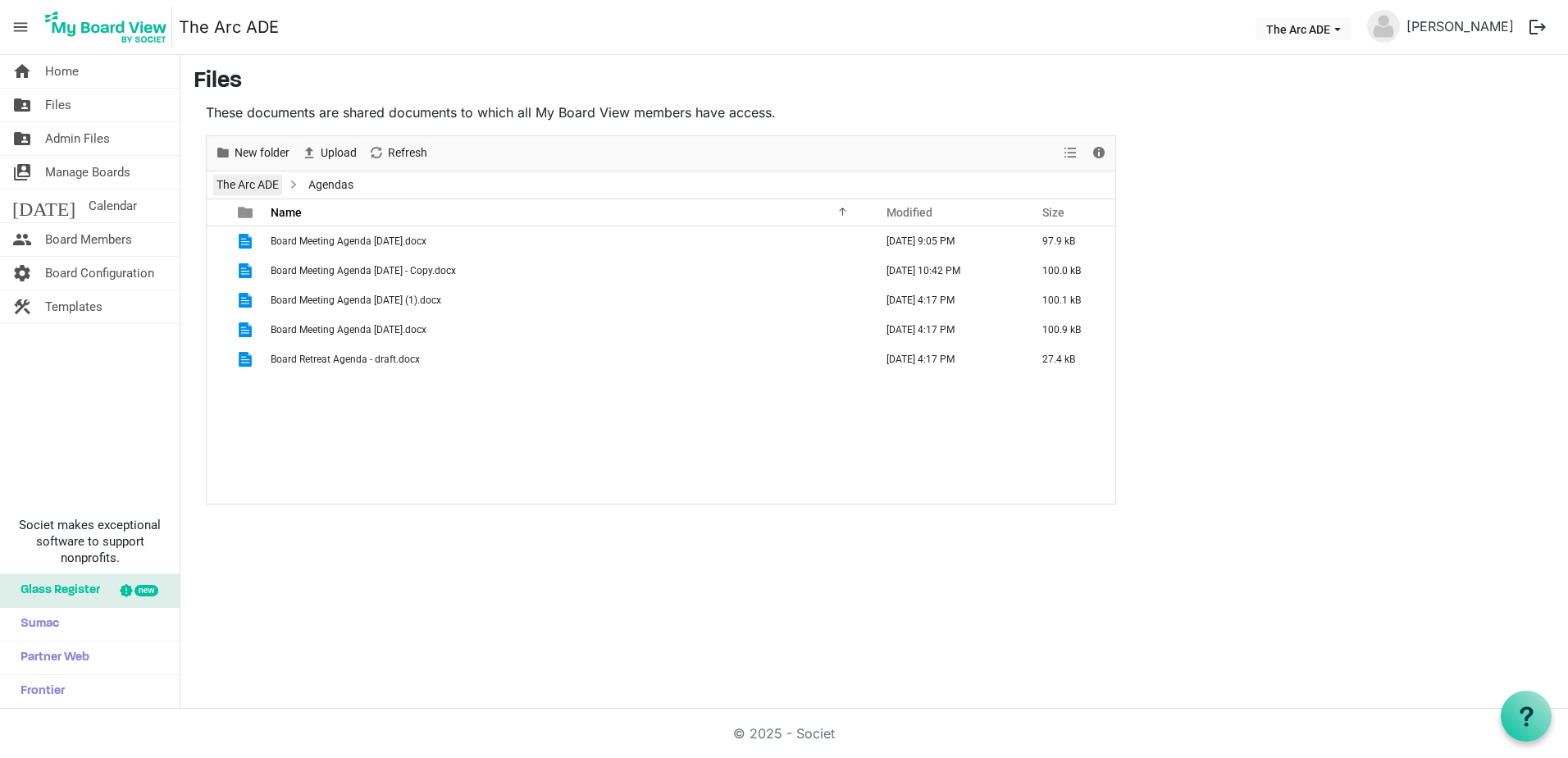
click at [247, 182] on link "The Arc ADE" at bounding box center [247, 185] width 68 height 21
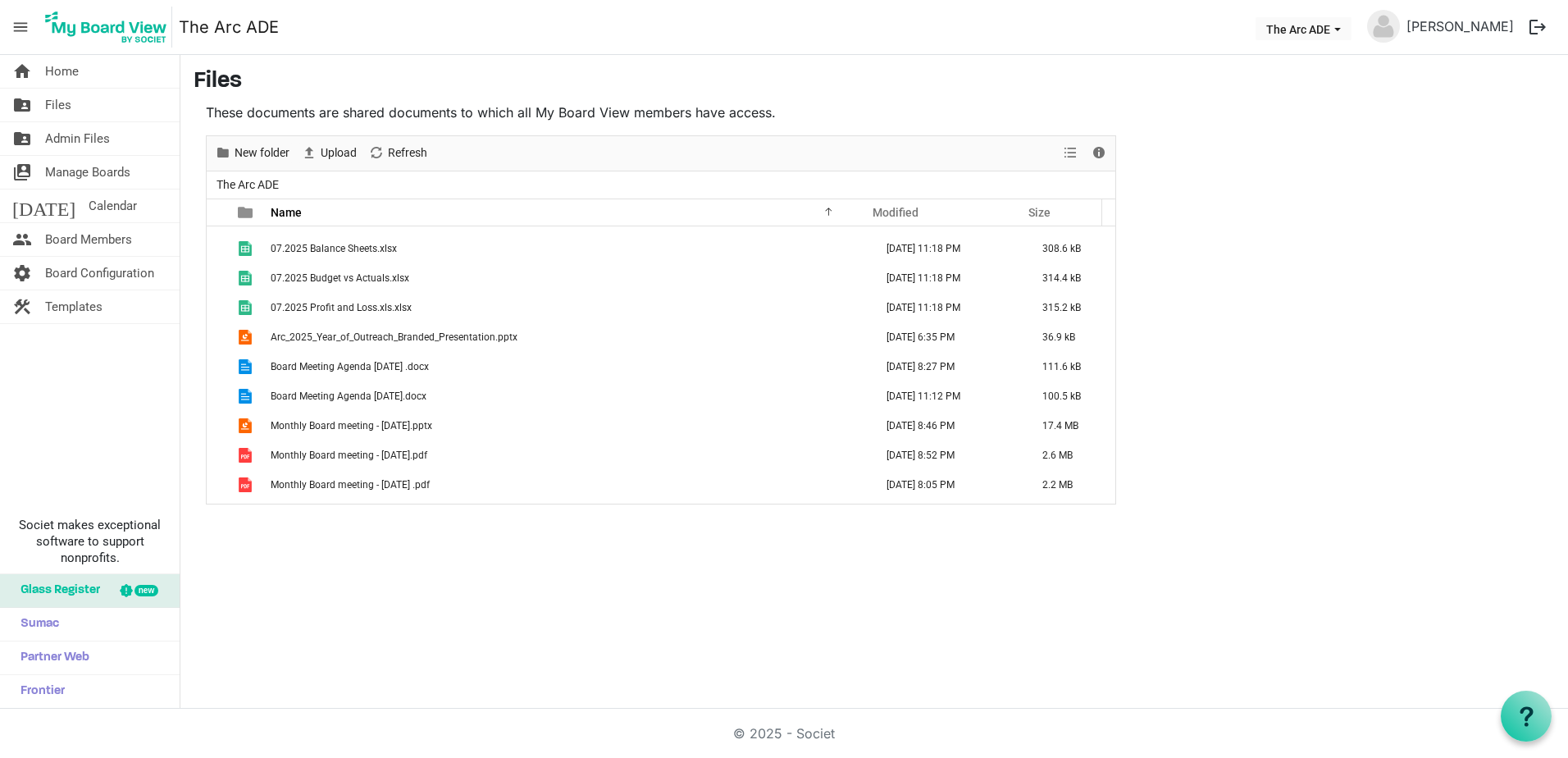
scroll to position [491, 0]
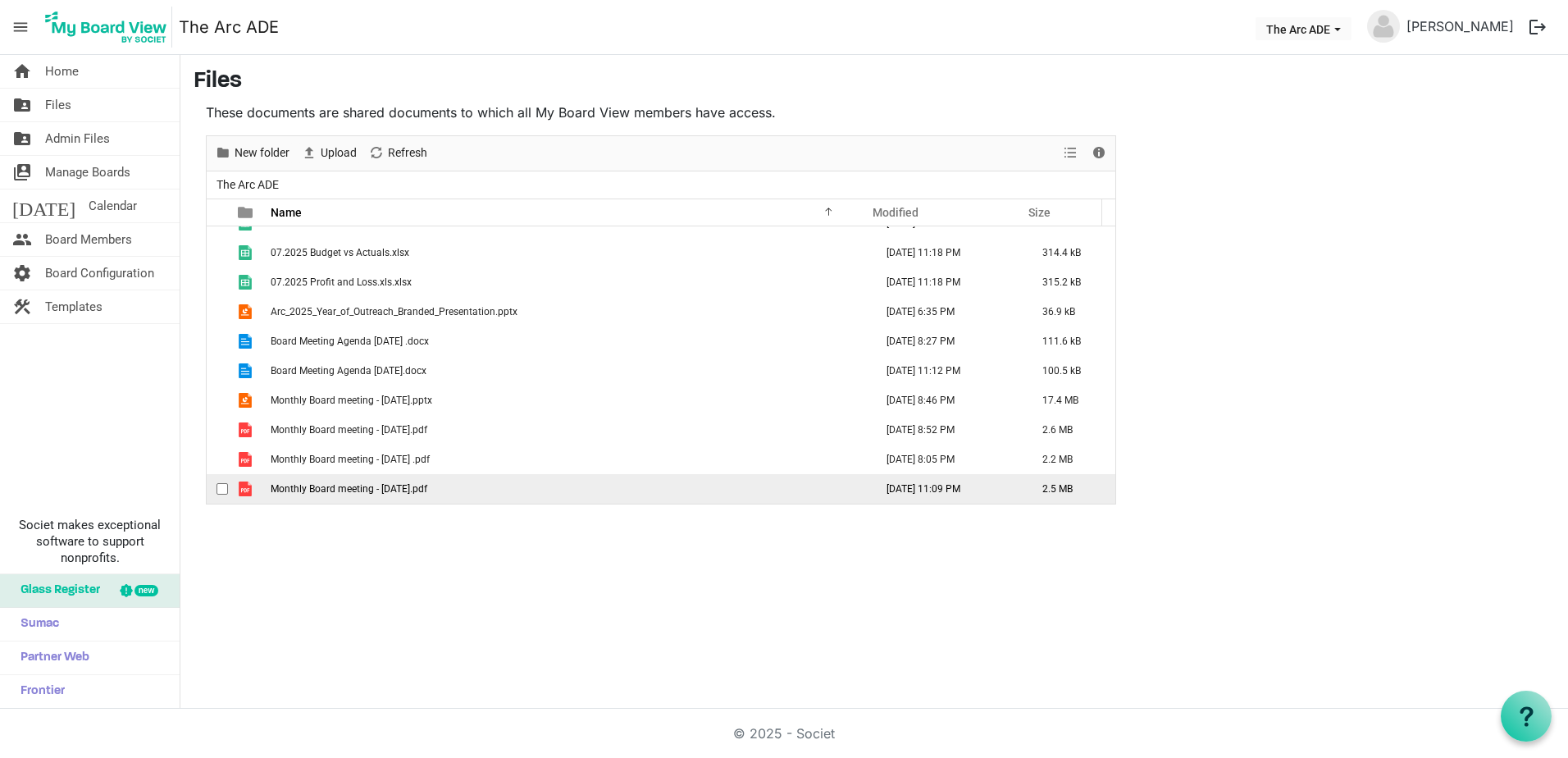
click at [318, 486] on span "Monthly Board meeting - [DATE].pdf" at bounding box center [349, 489] width 157 height 12
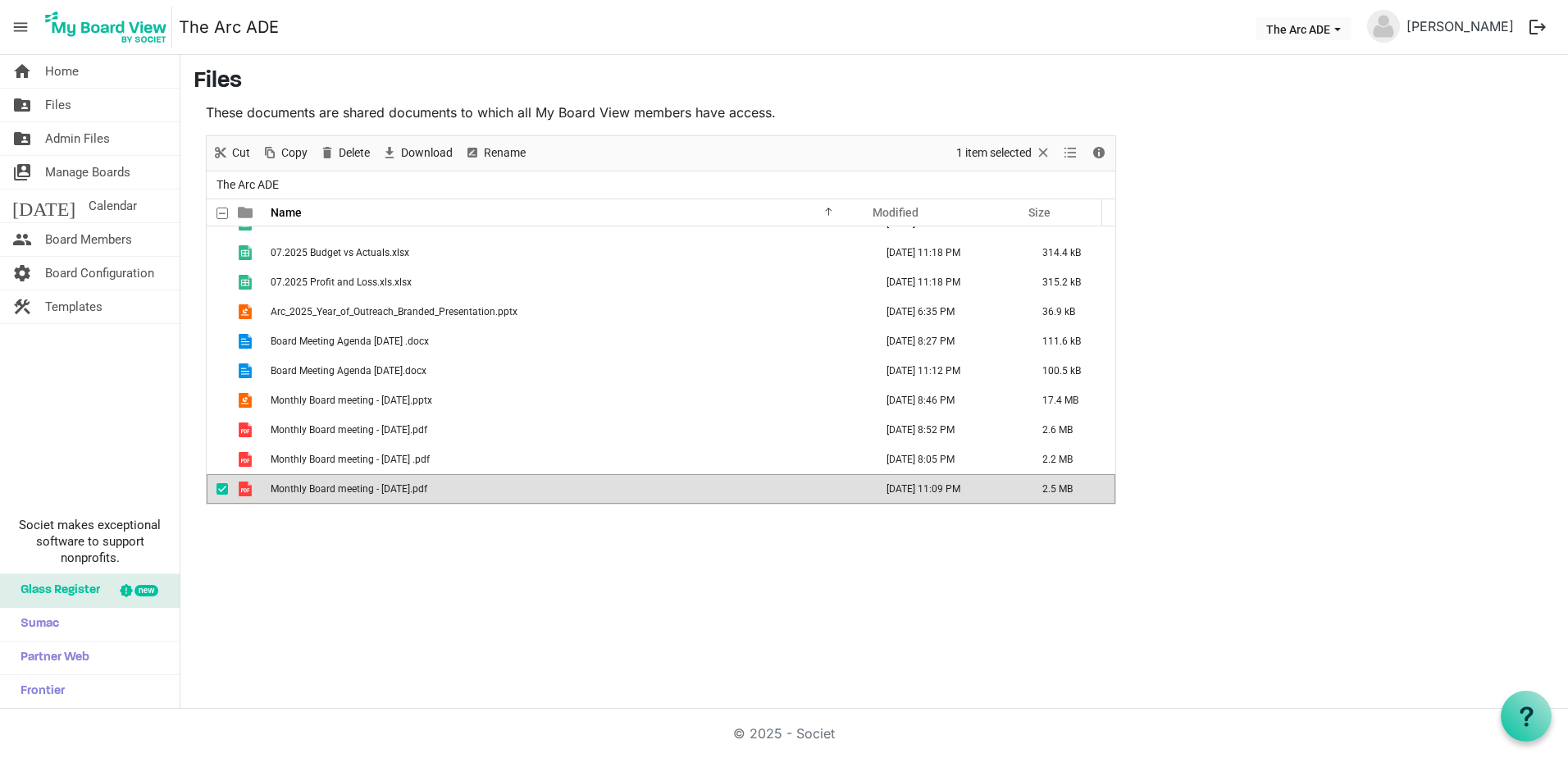
click at [318, 486] on span "Monthly Board meeting - [DATE].pdf" at bounding box center [349, 489] width 157 height 12
click at [60, 70] on span "Home" at bounding box center [62, 71] width 33 height 33
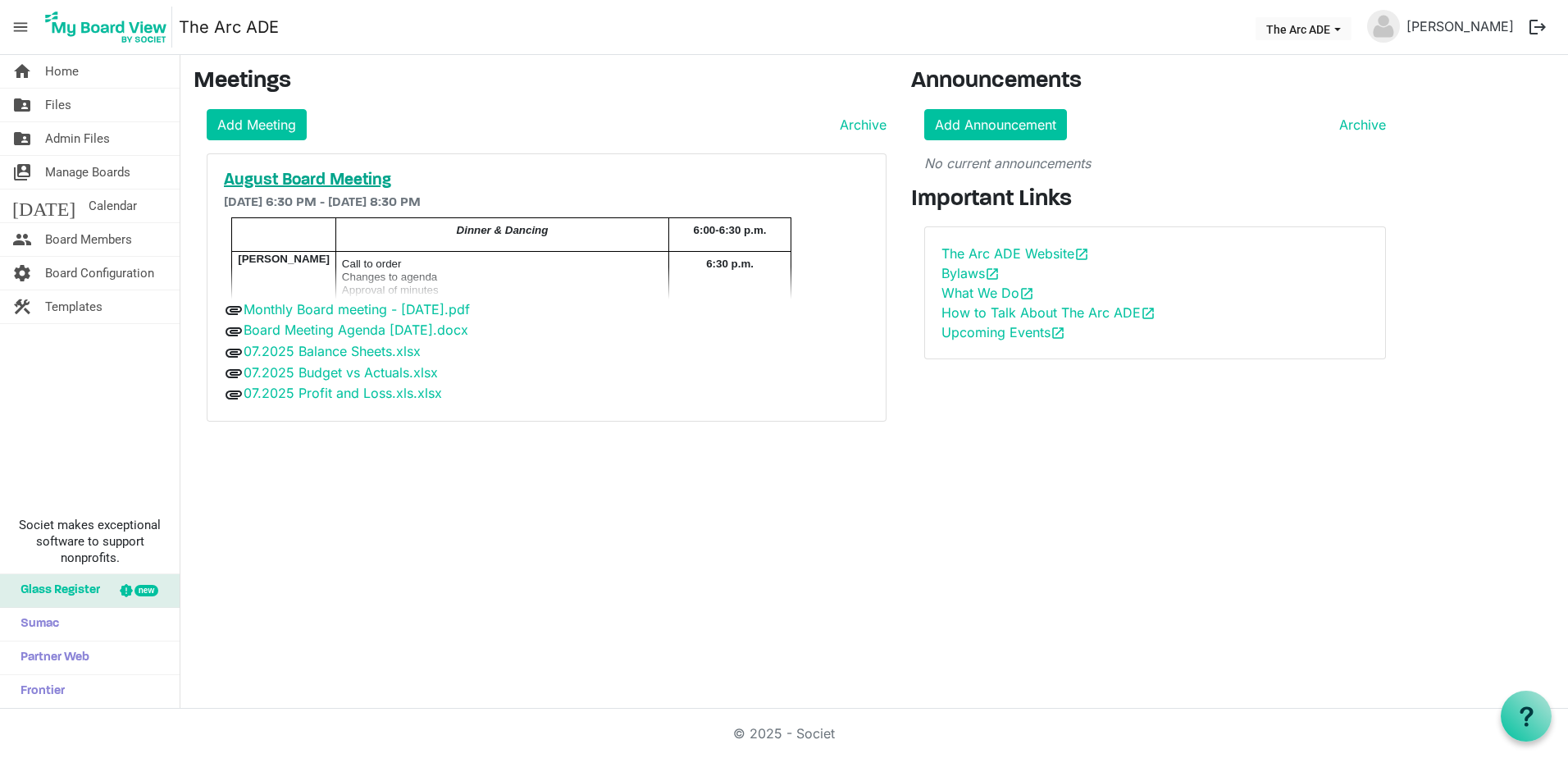
click at [329, 178] on h5 "August Board Meeting" at bounding box center [547, 180] width 646 height 20
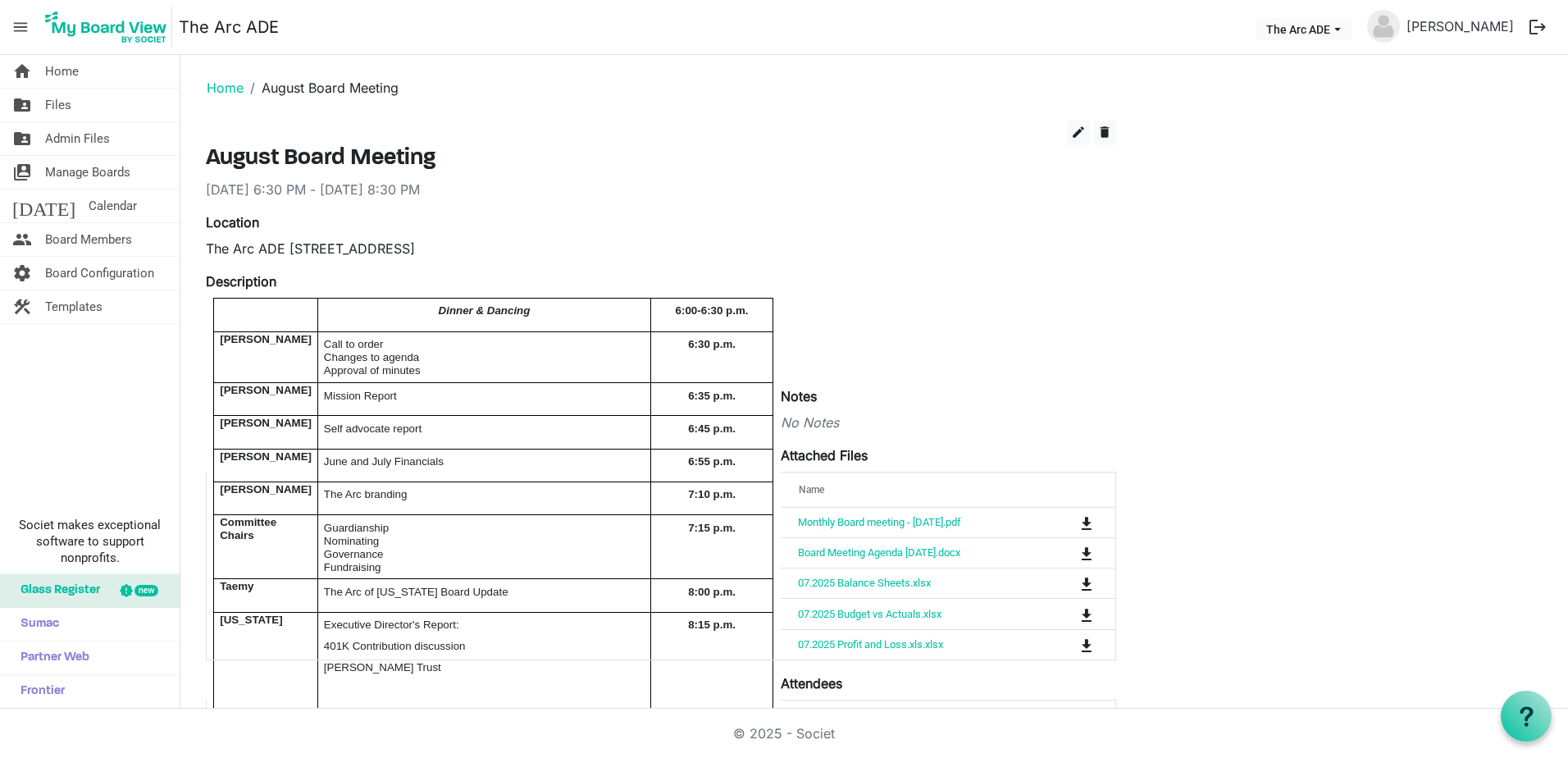
scroll to position [82, 0]
